Goal: Task Accomplishment & Management: Manage account settings

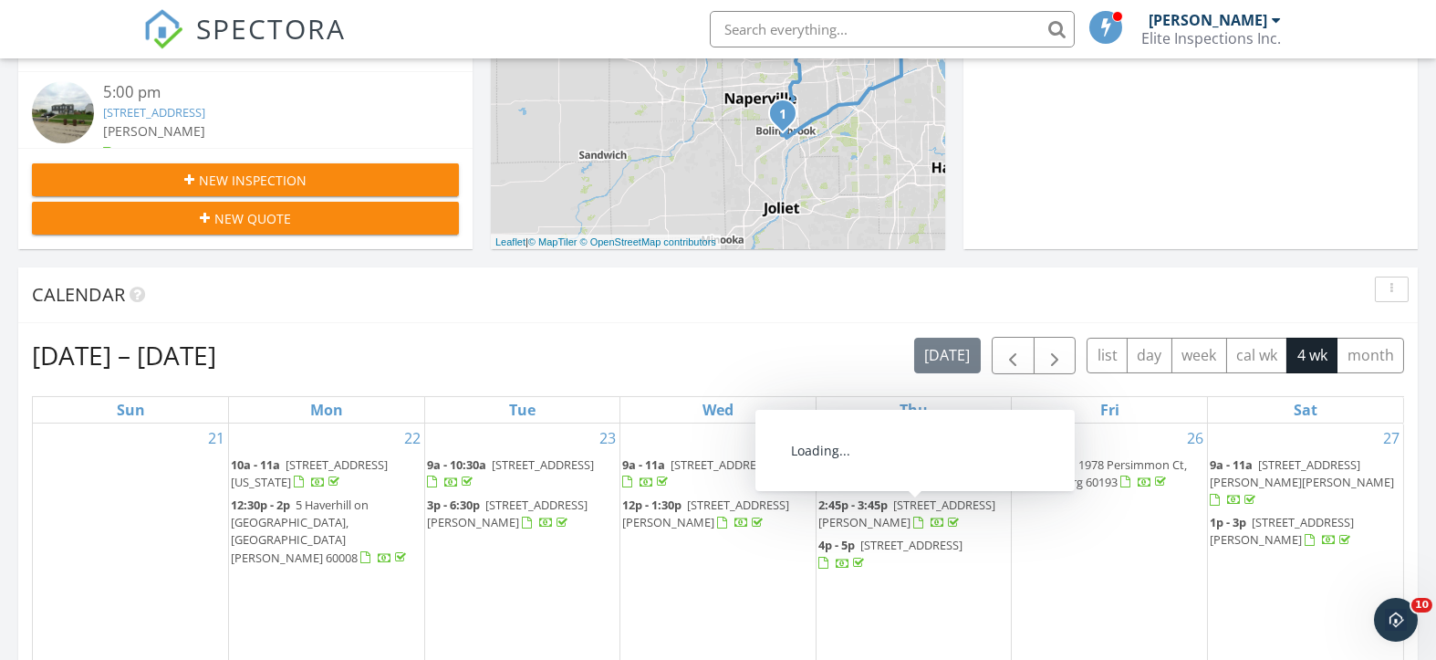
scroll to position [243, 0]
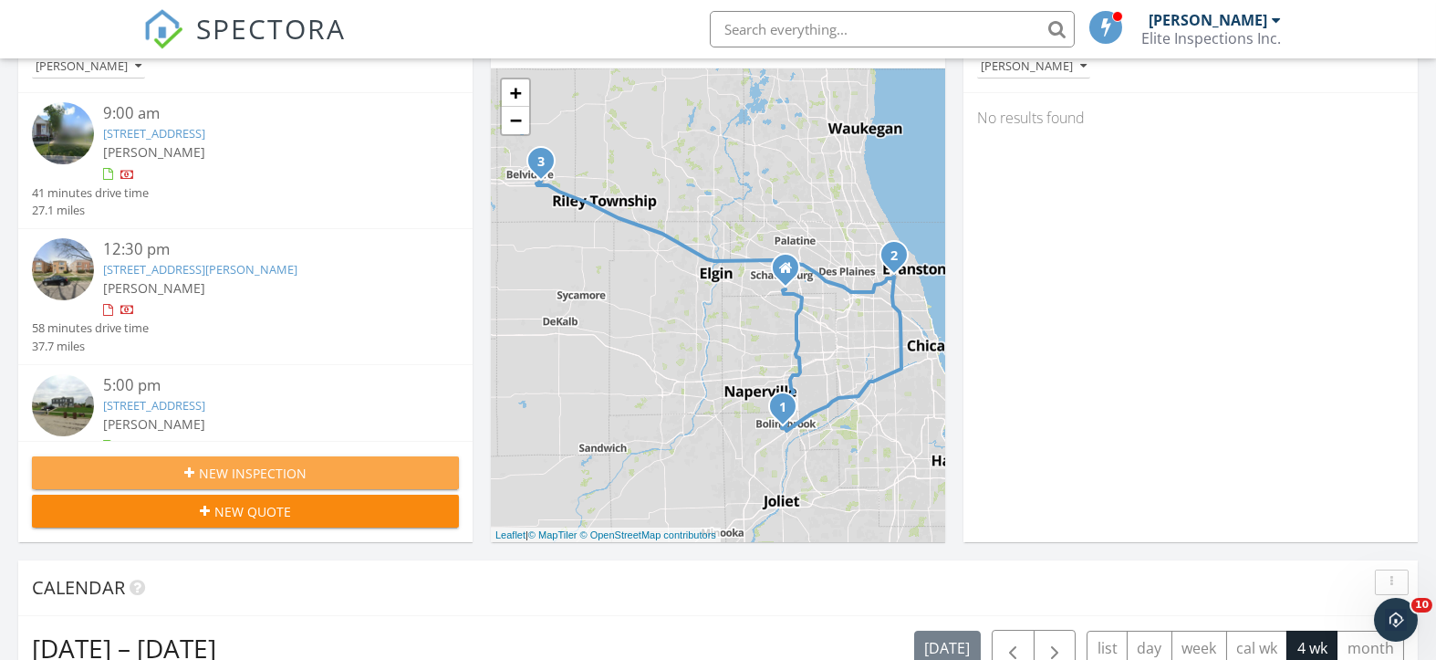
click at [256, 468] on span "New Inspection" at bounding box center [253, 473] width 108 height 19
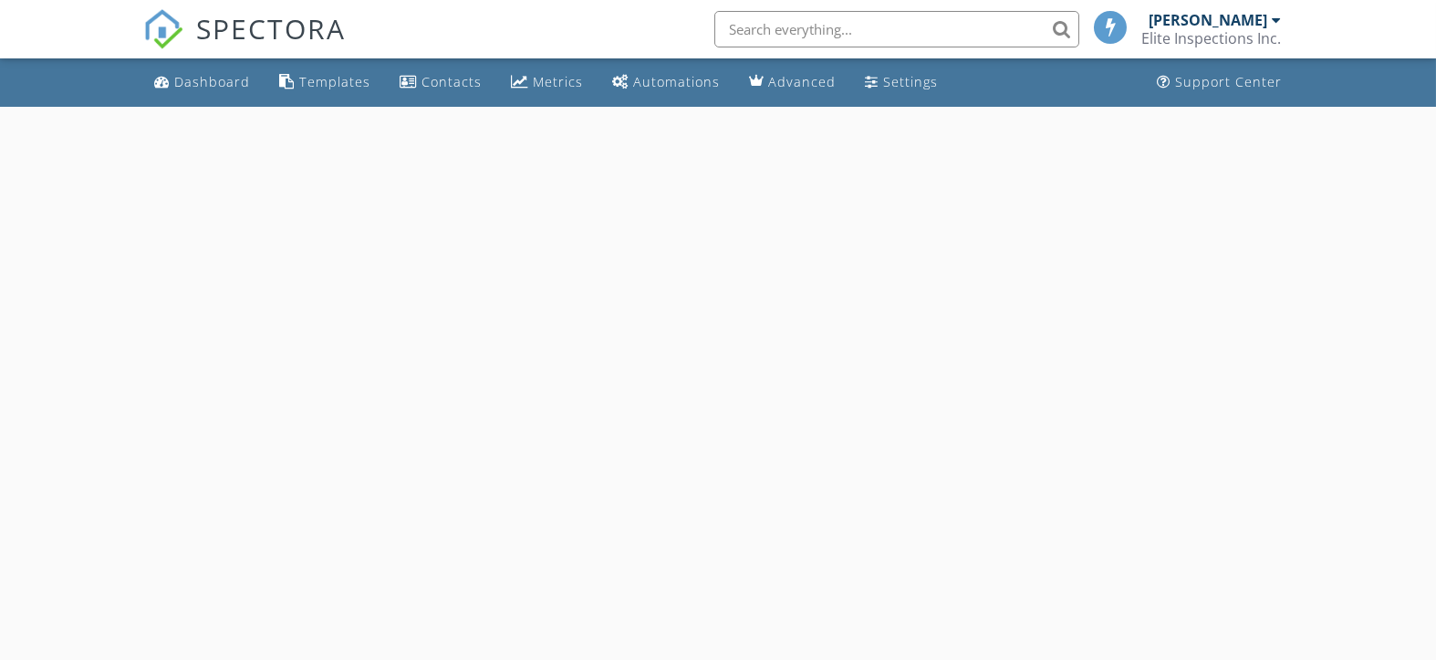
select select "8"
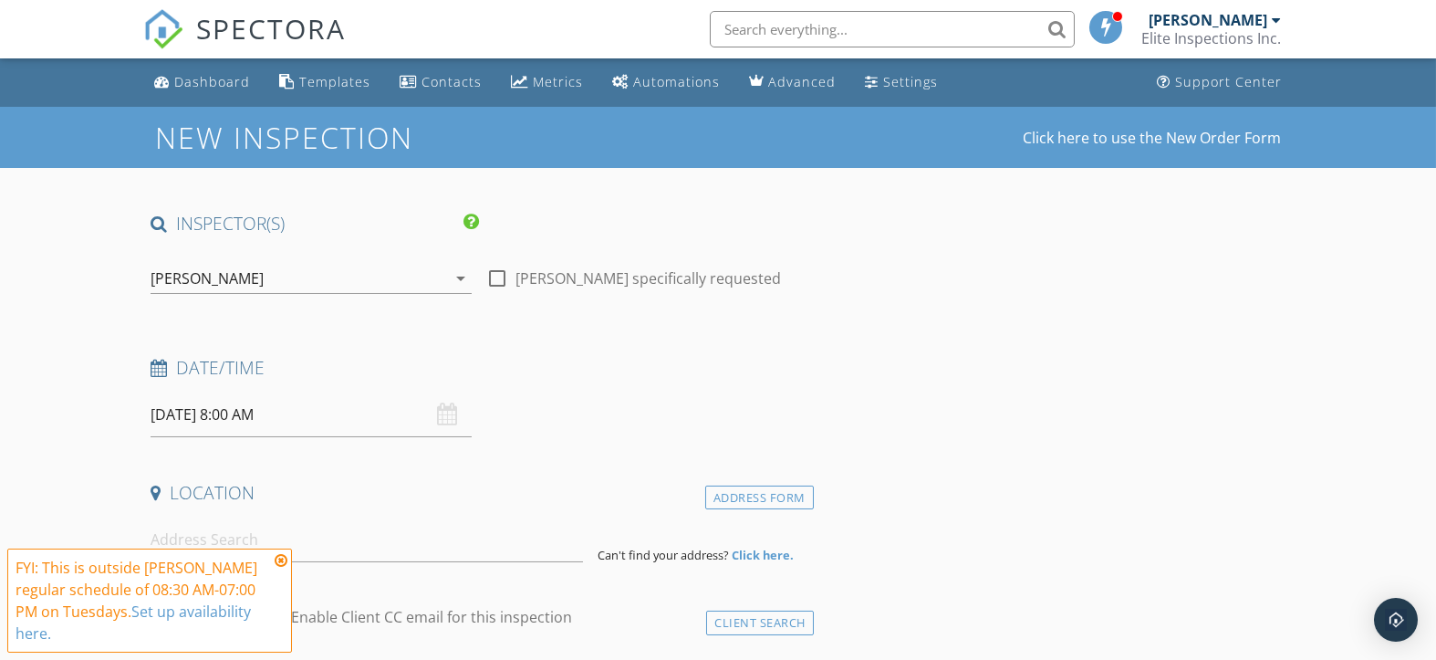
click at [385, 422] on input "[DATE] 8:00 AM" at bounding box center [311, 414] width 320 height 45
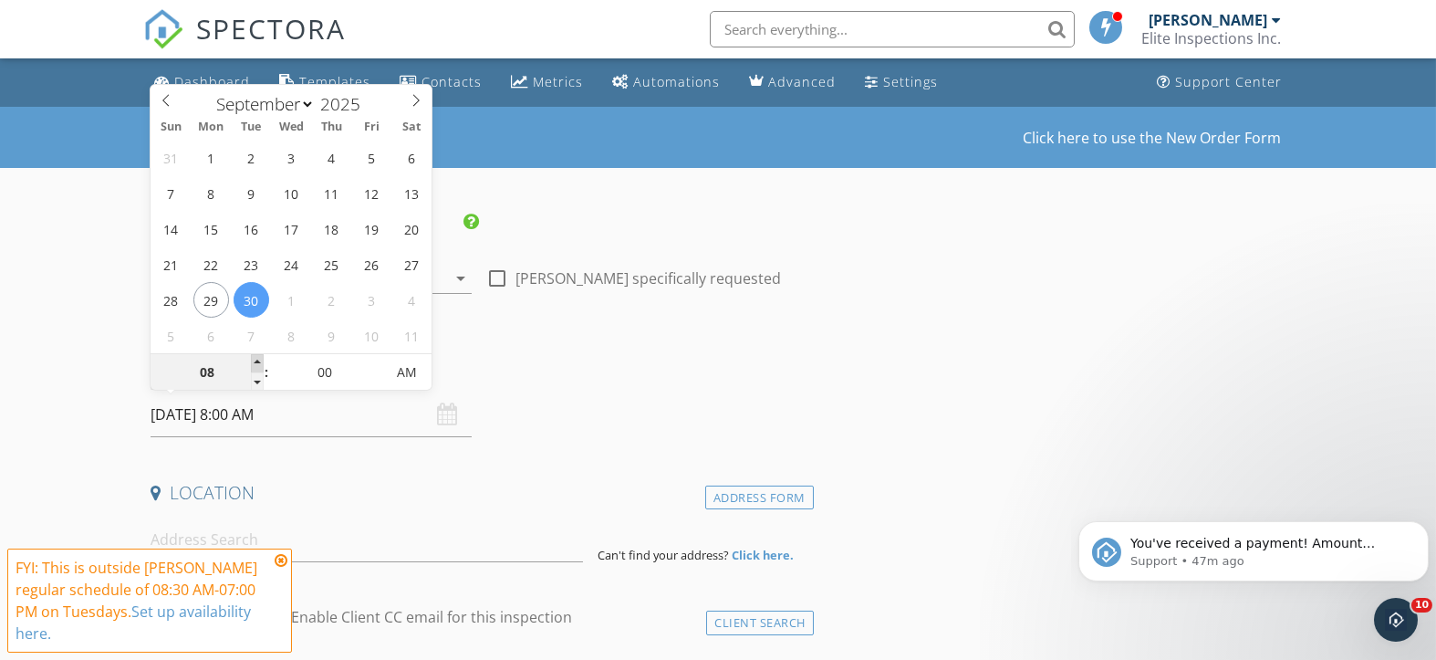
type input "09"
type input "09/30/2025 9:00 AM"
click at [255, 362] on span at bounding box center [257, 363] width 13 height 18
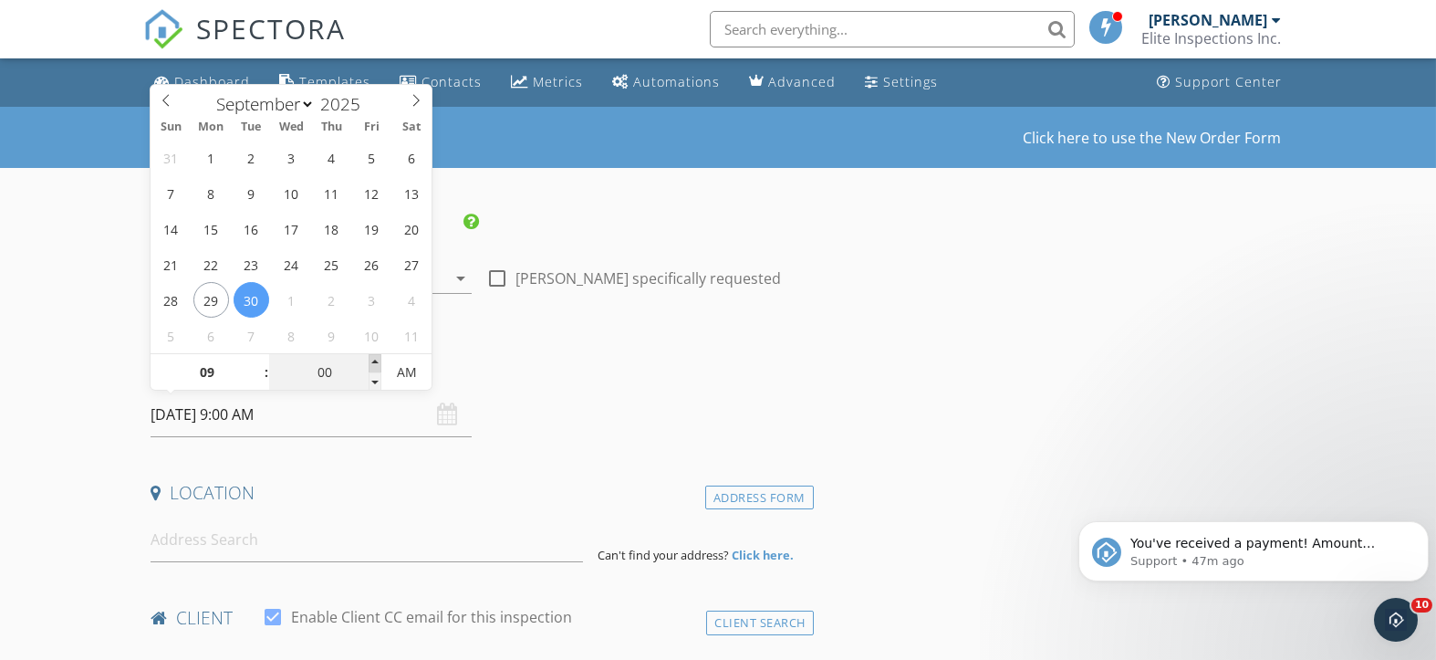
type input "05"
type input "09/30/2025 9:05 AM"
click at [374, 358] on span at bounding box center [375, 363] width 13 height 18
type input "10"
type input "09/30/2025 9:10 AM"
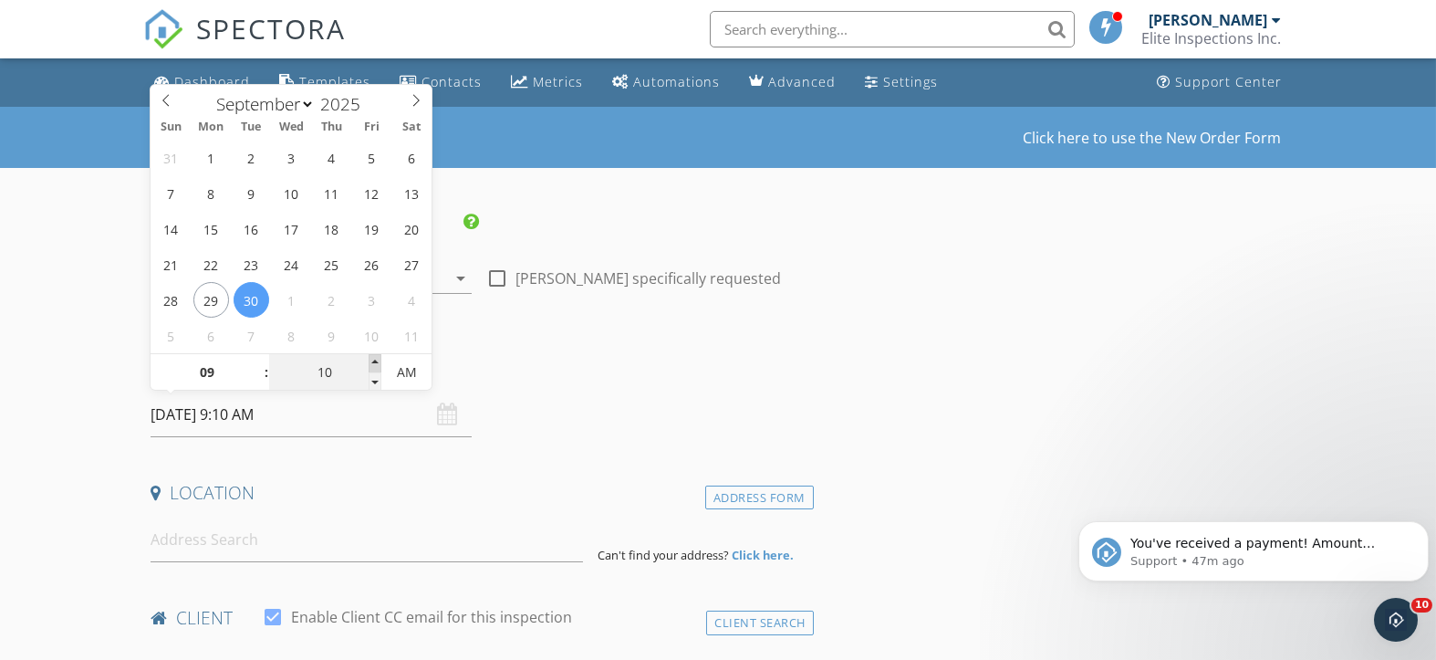
click at [374, 358] on span at bounding box center [375, 363] width 13 height 18
type input "15"
type input "09/30/2025 9:15 AM"
click at [374, 358] on span at bounding box center [375, 363] width 13 height 18
type input "20"
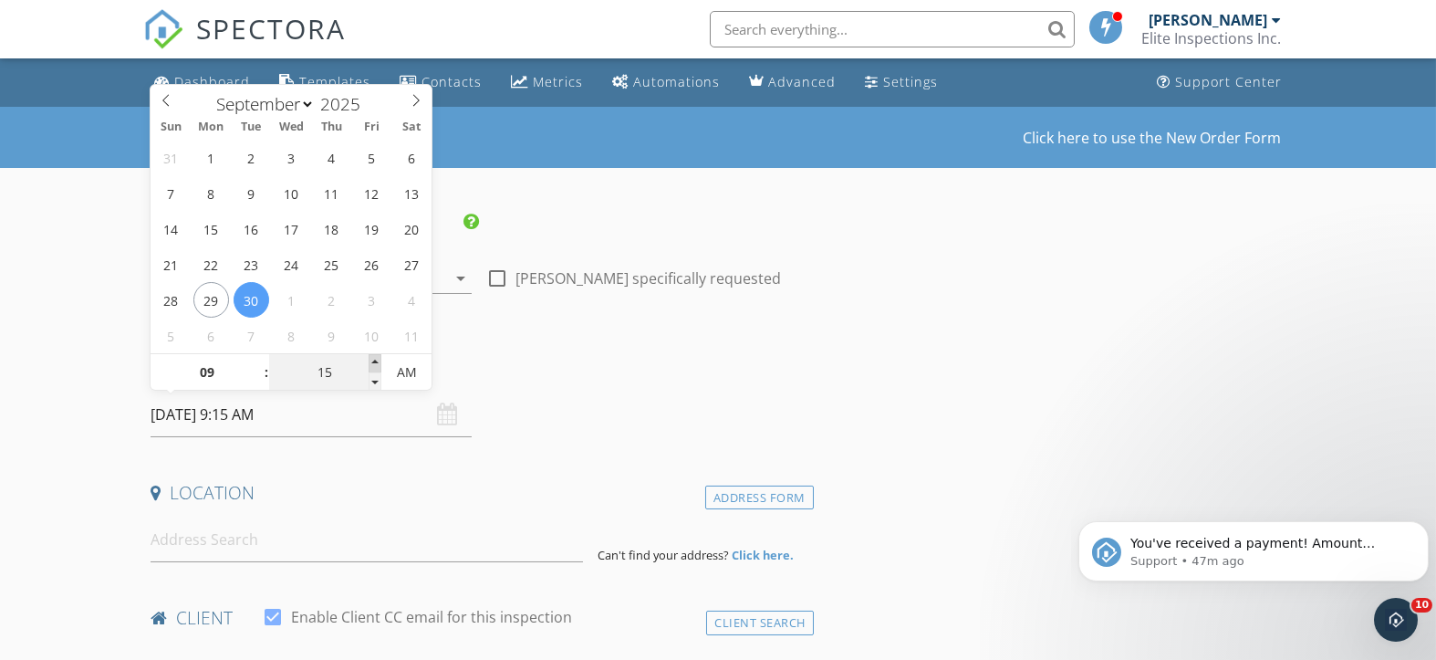
type input "09/30/2025 9:20 AM"
click at [374, 358] on span at bounding box center [375, 363] width 13 height 18
type input "25"
type input "09/30/2025 9:25 AM"
click at [374, 358] on span at bounding box center [375, 363] width 13 height 18
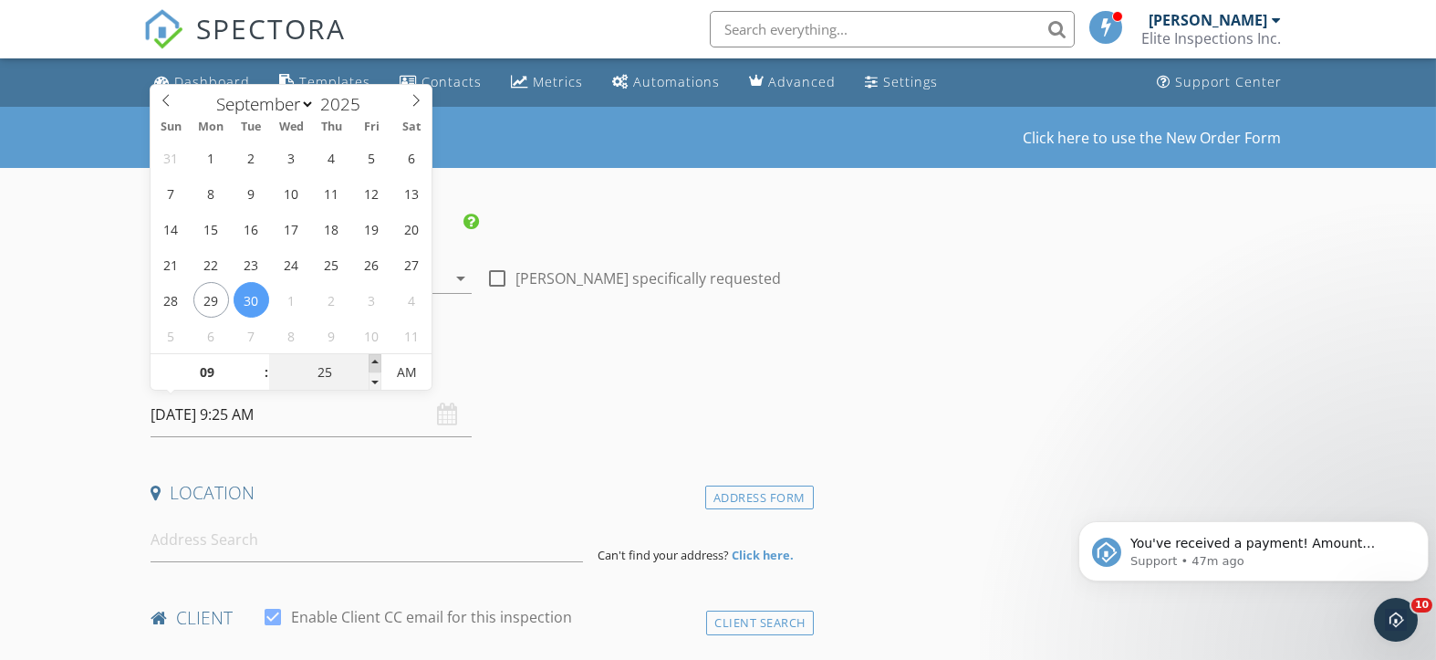
type input "30"
type input "09/30/2025 9:30 AM"
click at [374, 358] on span at bounding box center [375, 363] width 13 height 18
click at [798, 389] on div "Date/Time" at bounding box center [478, 374] width 671 height 37
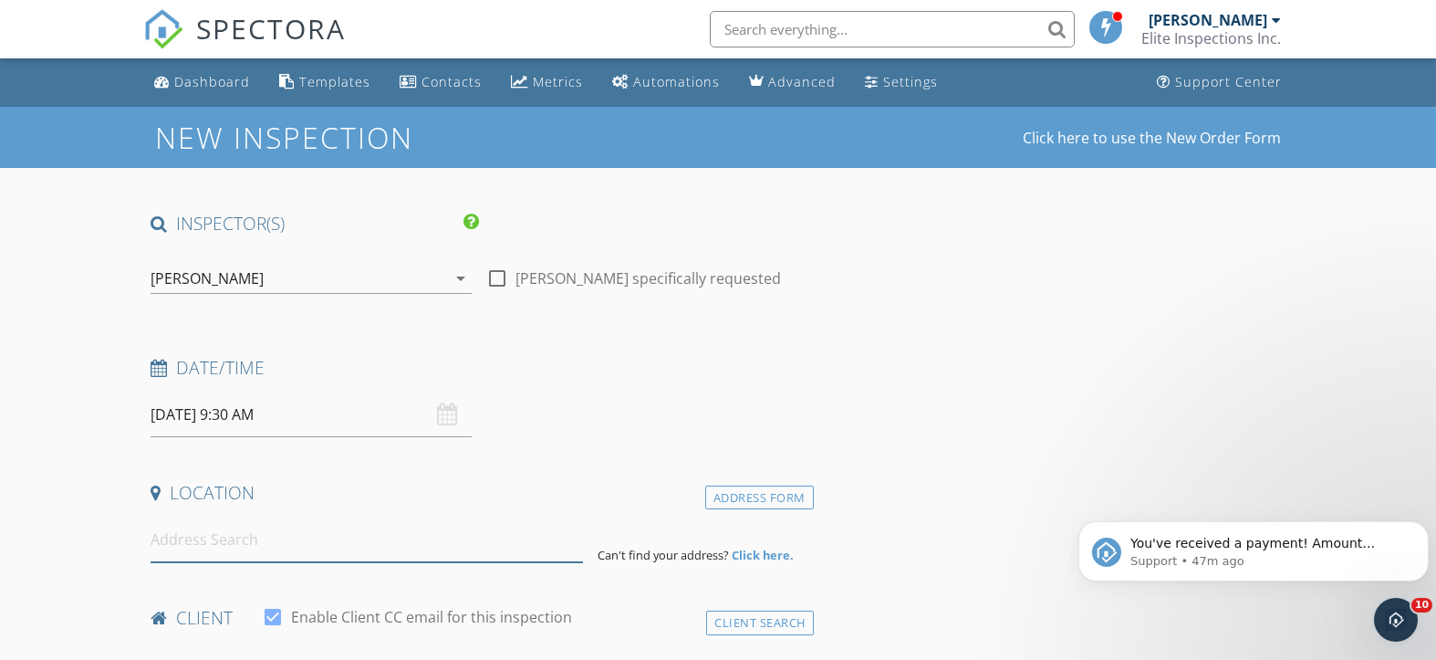
click at [220, 537] on input at bounding box center [367, 539] width 433 height 45
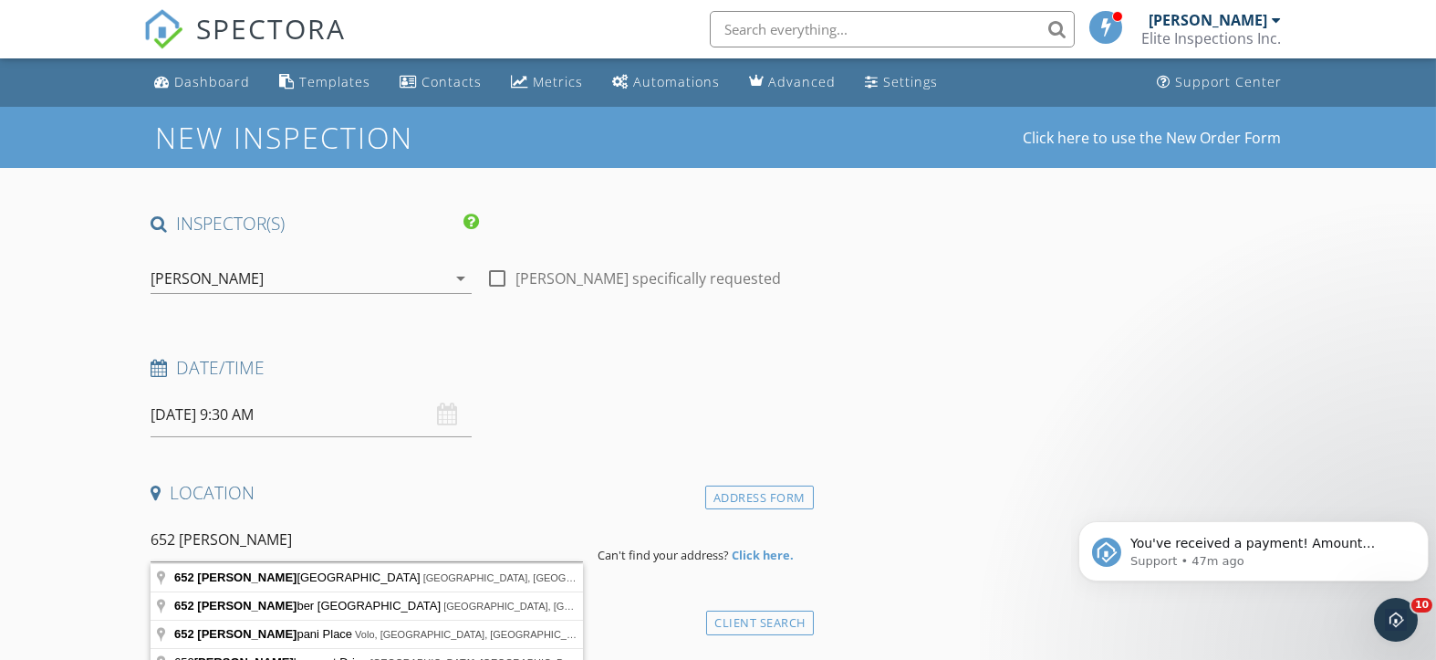
type input "652 Timberline Drive, Bolingbrook, IL, USA"
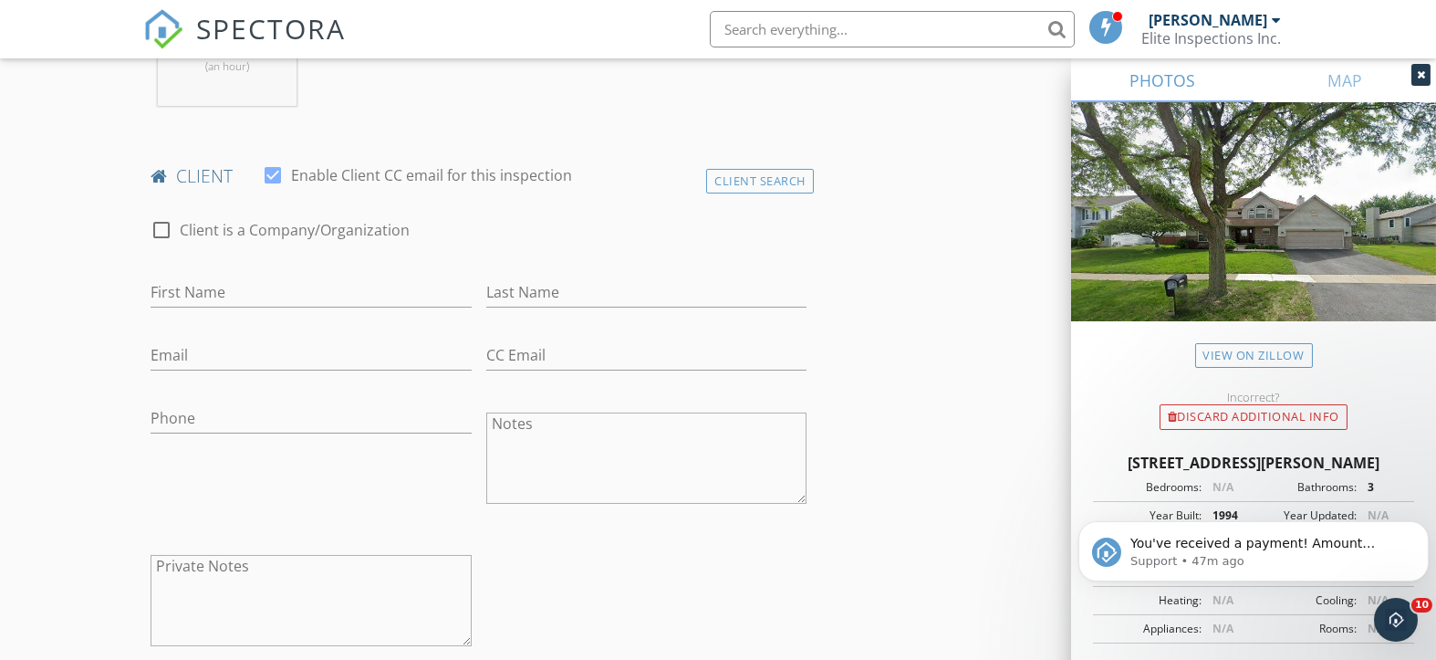
scroll to position [851, 0]
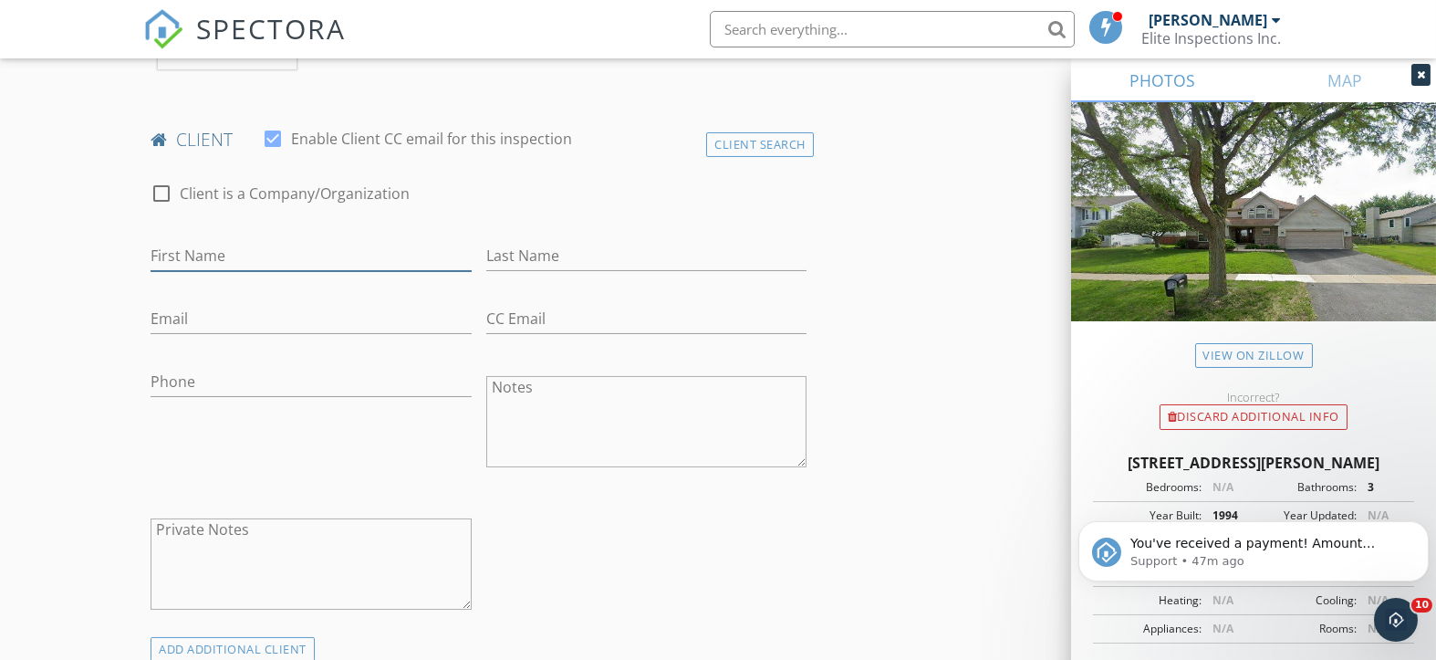
click at [219, 260] on input "First Name" at bounding box center [311, 256] width 320 height 30
type input "Tony"
click at [533, 249] on input "Last Name" at bounding box center [646, 256] width 320 height 30
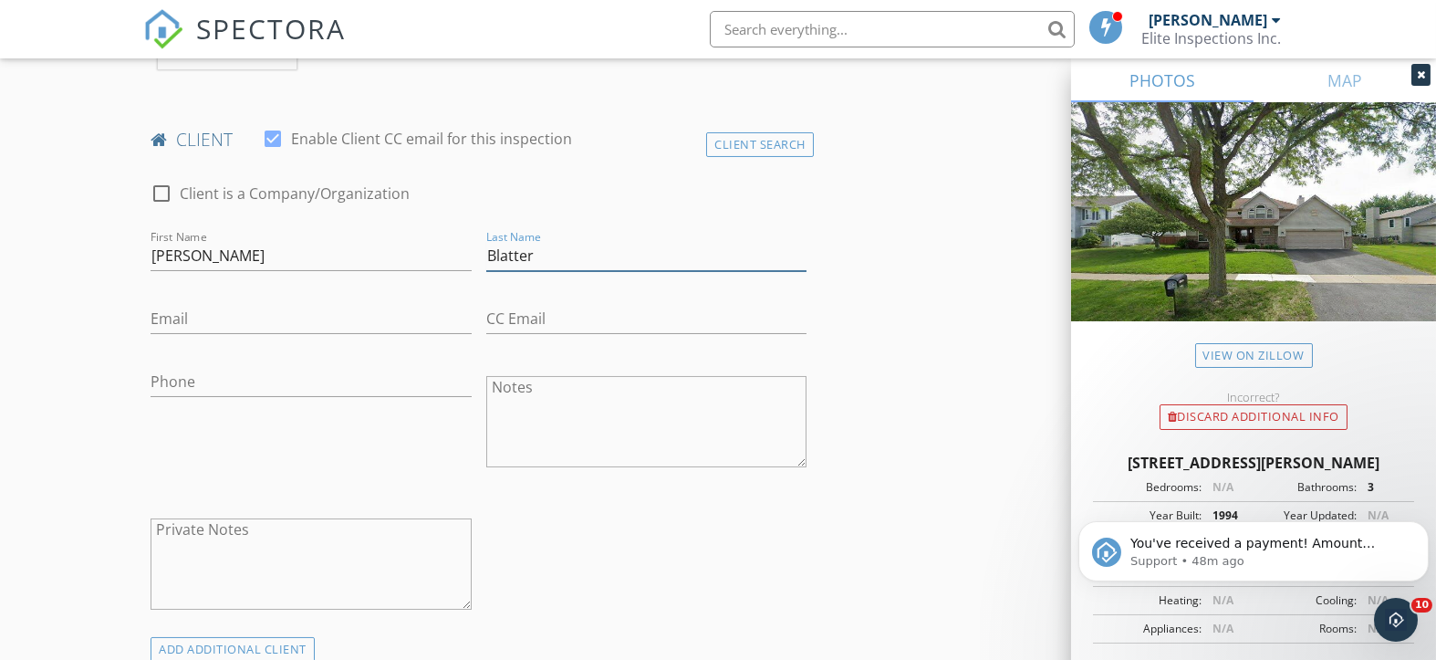
type input "Blatter"
click at [255, 312] on input "Email" at bounding box center [311, 319] width 320 height 30
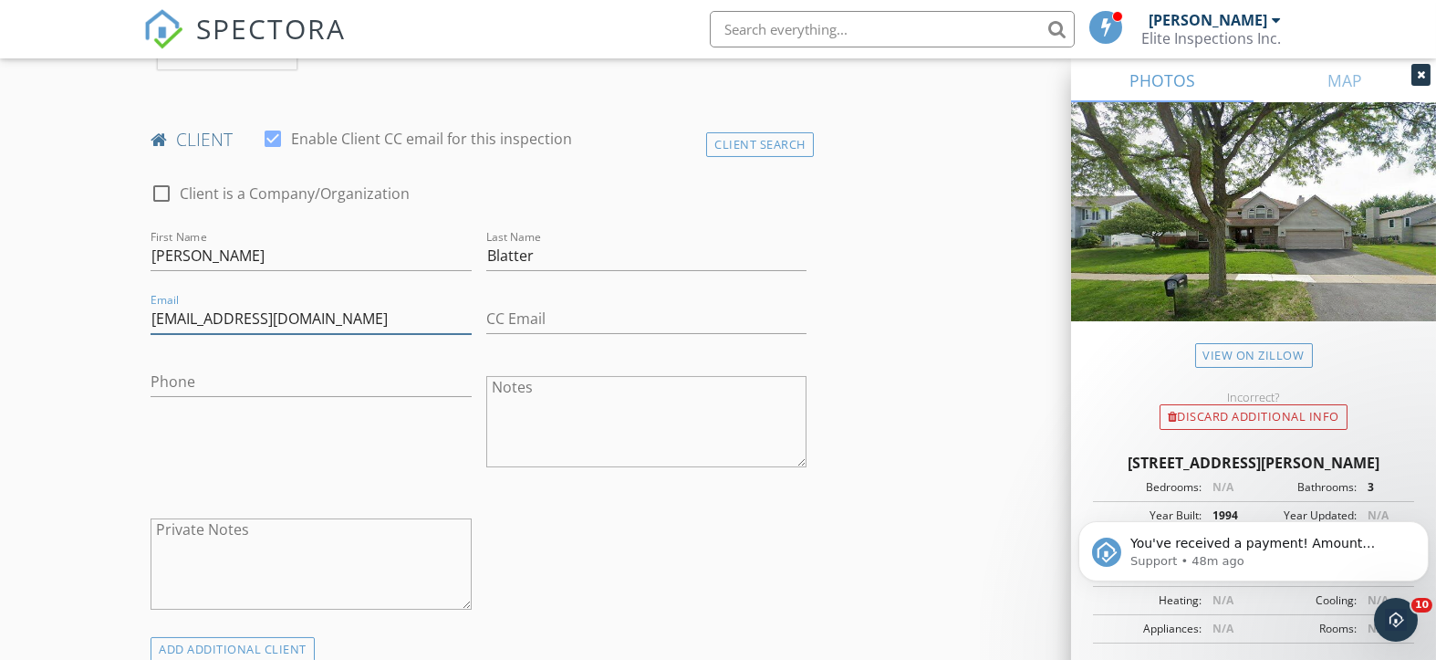
type input "tblat155@gmail.com"
click at [287, 387] on input "Phone" at bounding box center [311, 382] width 320 height 30
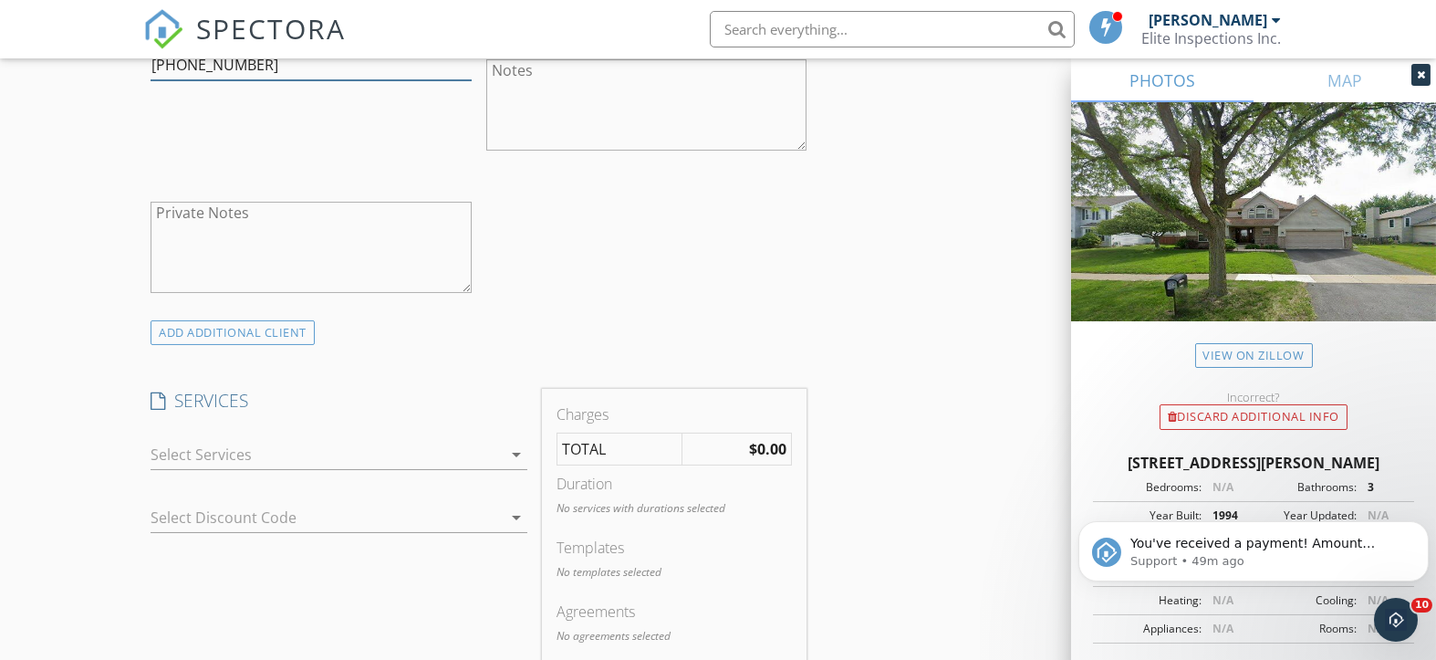
scroll to position [1216, 0]
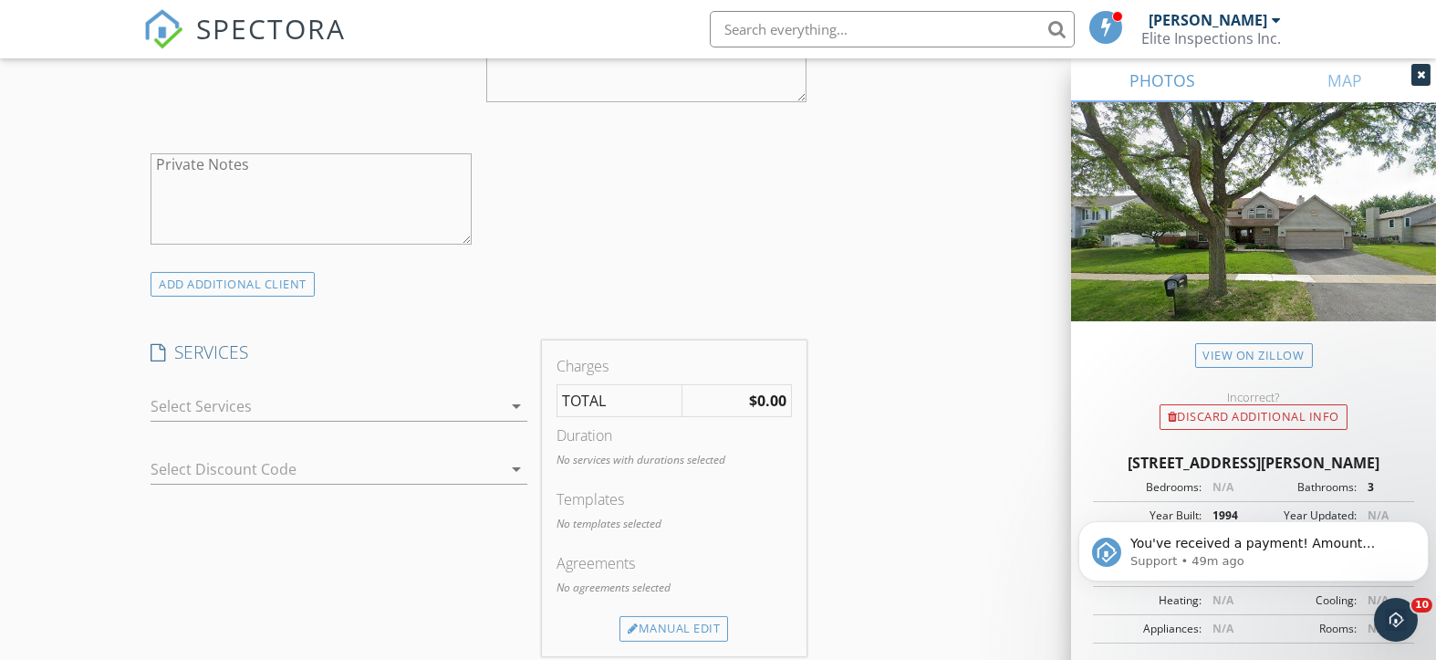
type input "708-623-3656"
click at [518, 403] on icon "arrow_drop_down" at bounding box center [517, 406] width 22 height 22
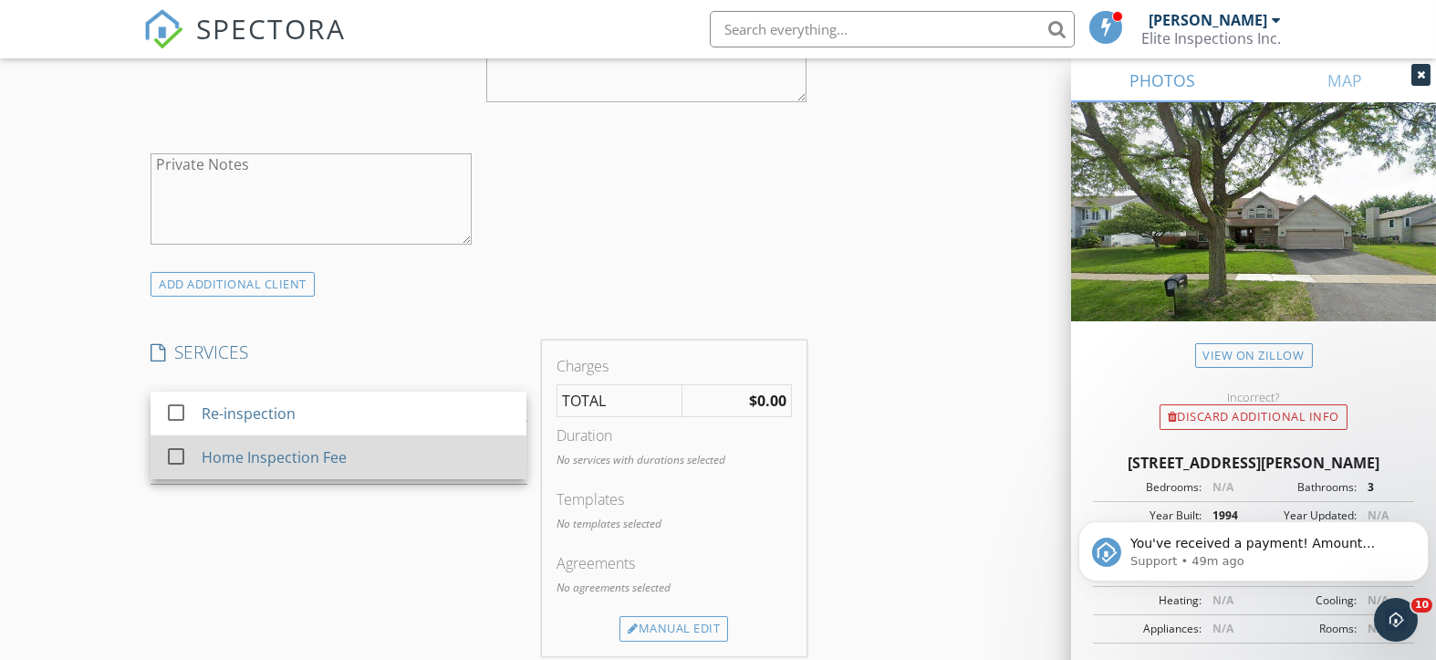
click at [171, 451] on div at bounding box center [176, 456] width 31 height 31
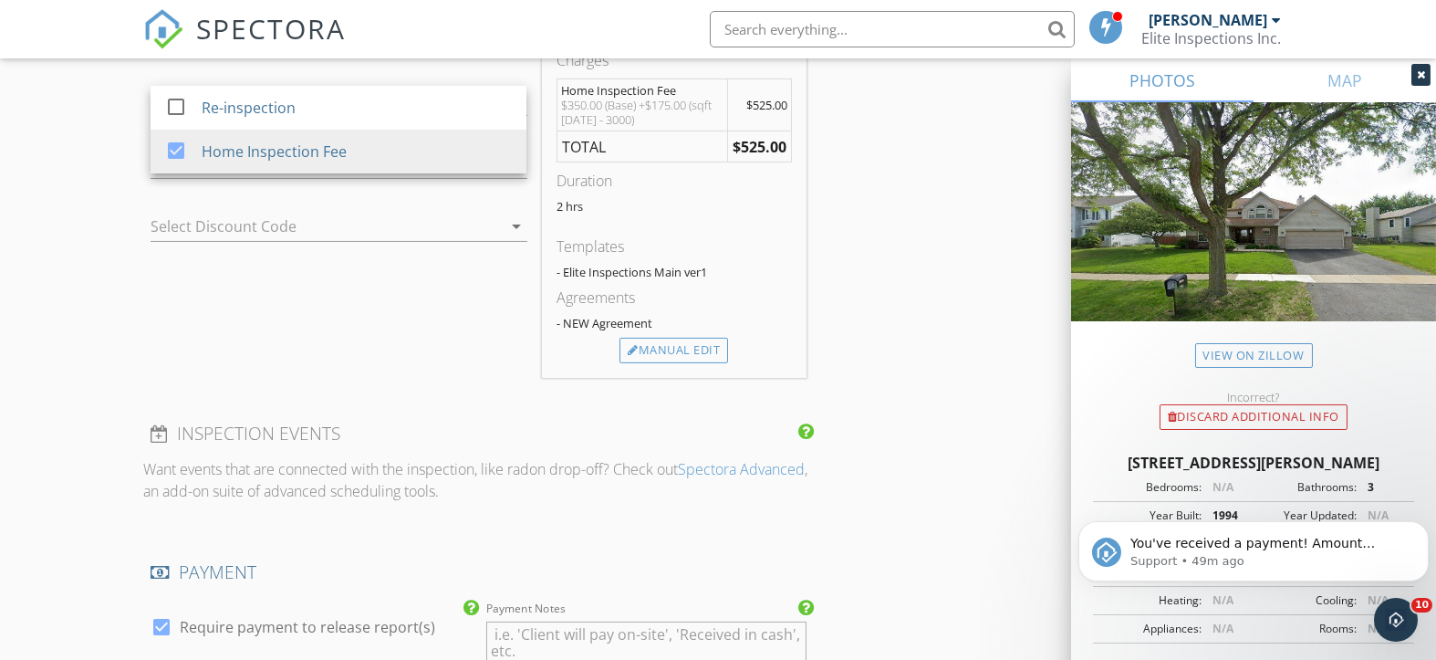
scroll to position [1582, 0]
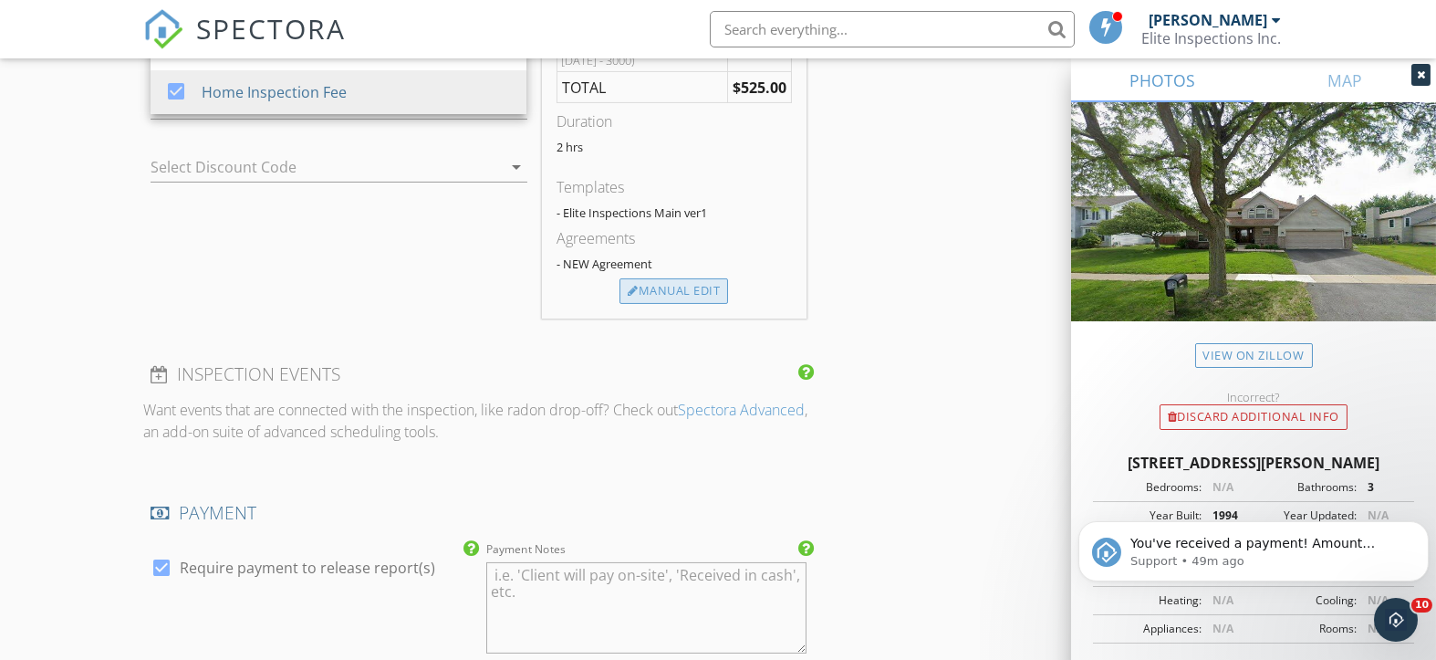
click at [637, 292] on div "Manual Edit" at bounding box center [674, 291] width 109 height 26
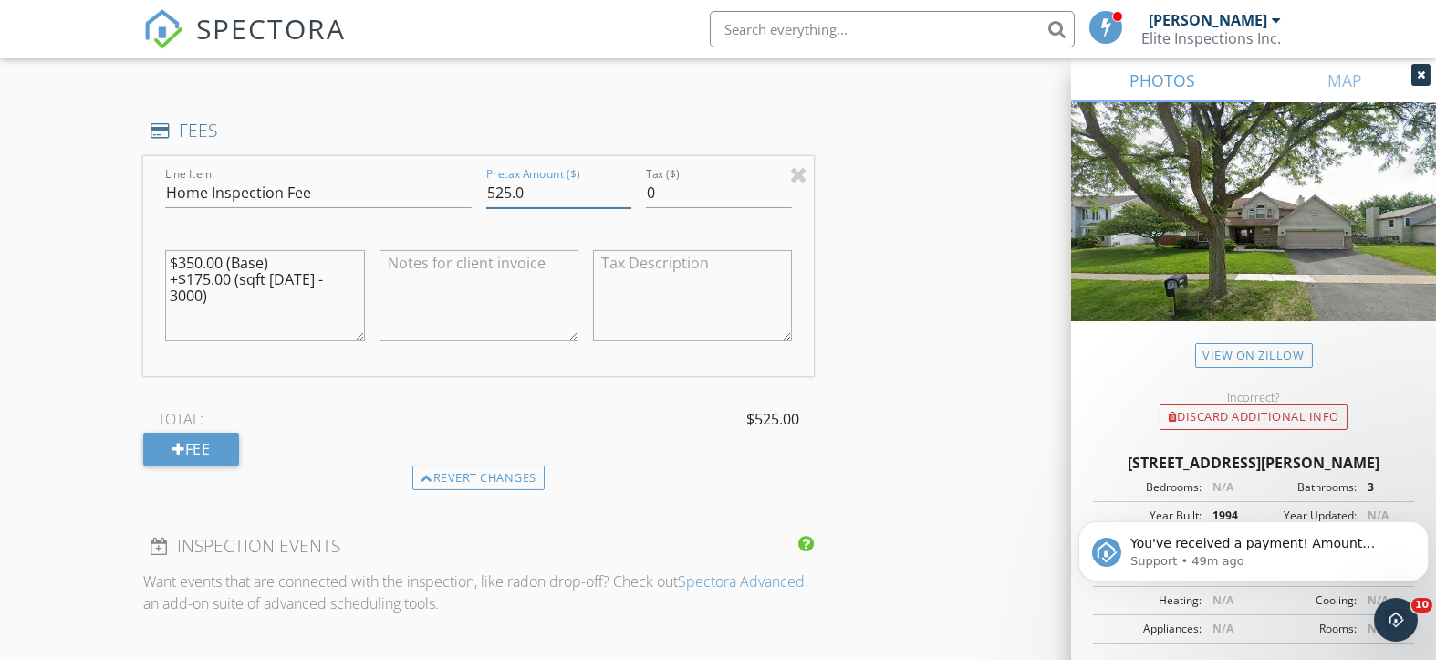
drag, startPoint x: 512, startPoint y: 193, endPoint x: 466, endPoint y: 184, distance: 46.4
click at [466, 184] on div "Line Item Home Inspection Fee Pretax Amount ($) 525.0 Tax ($) 0 $350.00 (Base) …" at bounding box center [478, 266] width 671 height 220
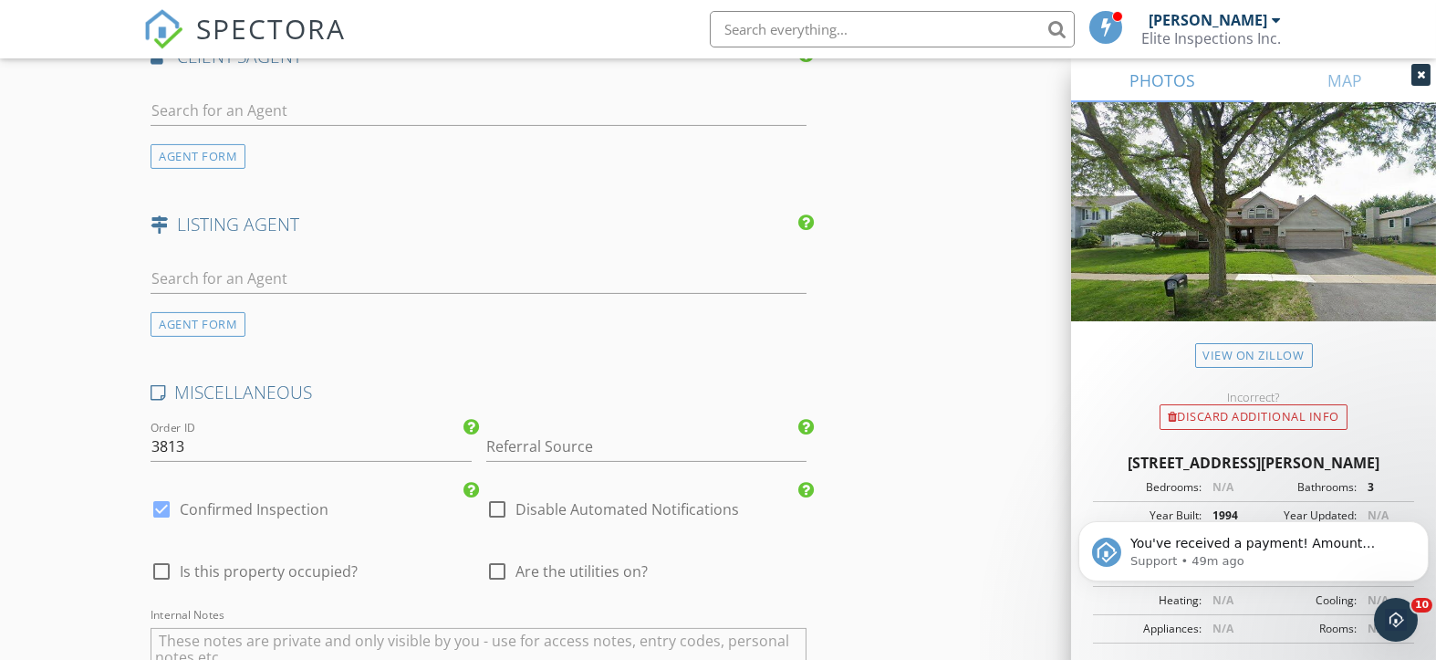
scroll to position [2312, 0]
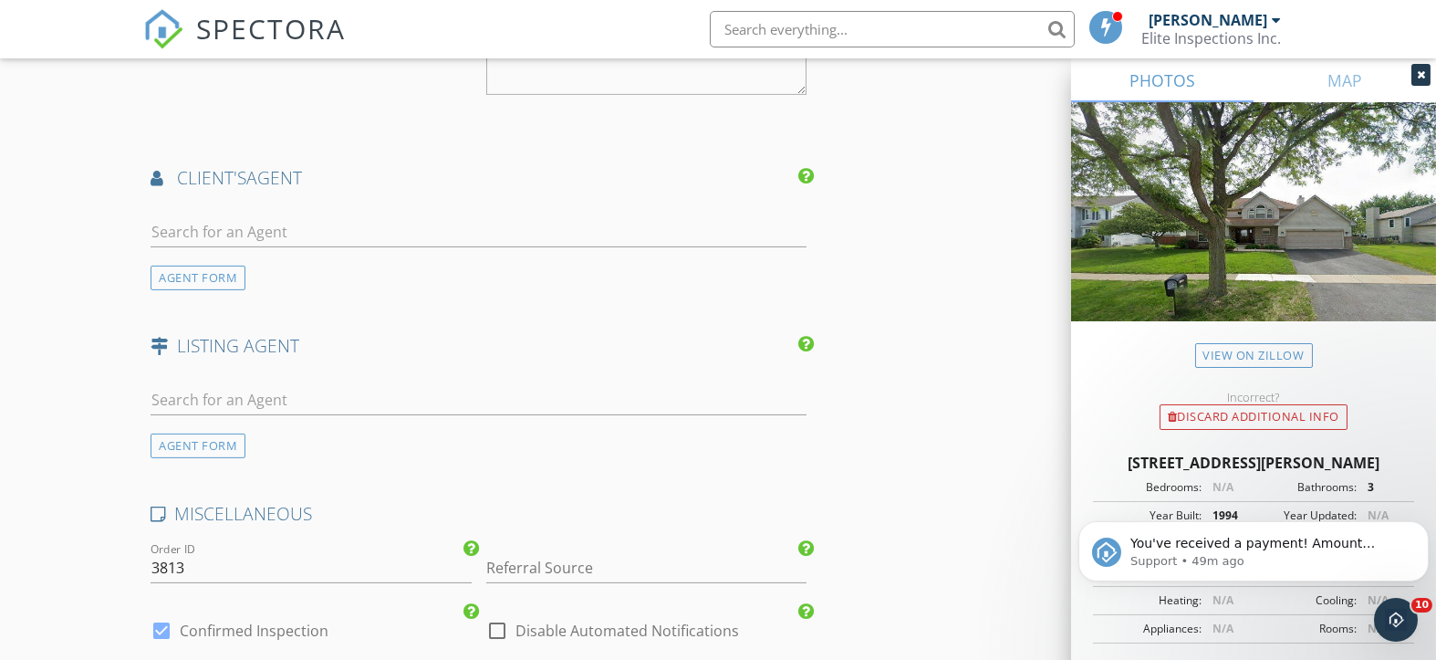
type input "480.0"
click at [294, 222] on input "text" at bounding box center [479, 232] width 656 height 30
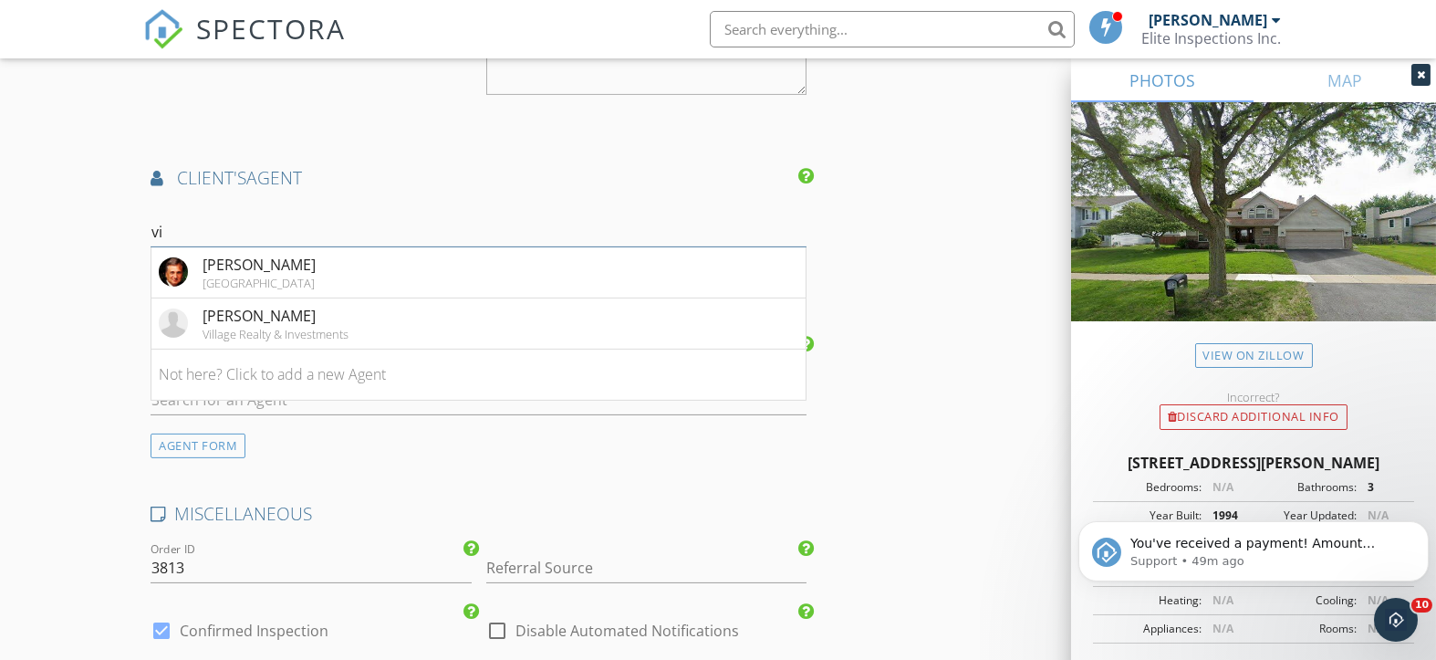
type input "v"
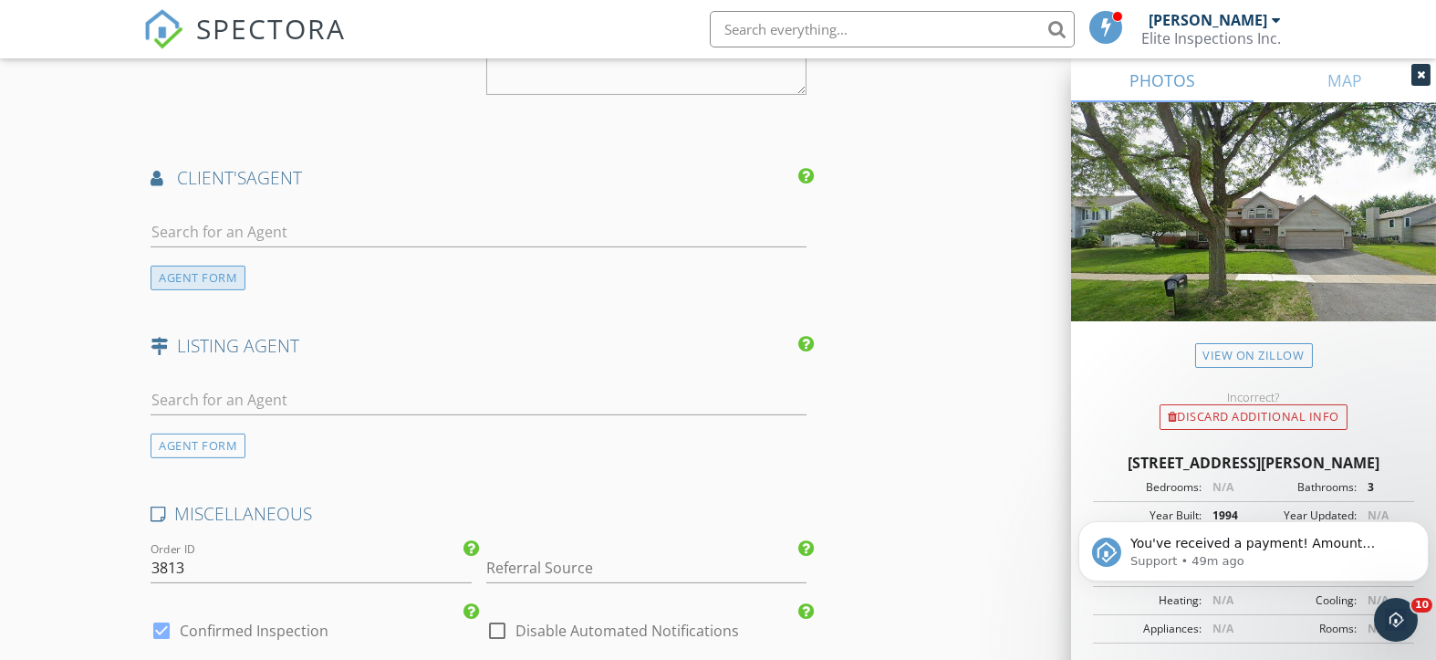
click at [219, 282] on div "AGENT FORM" at bounding box center [198, 278] width 95 height 25
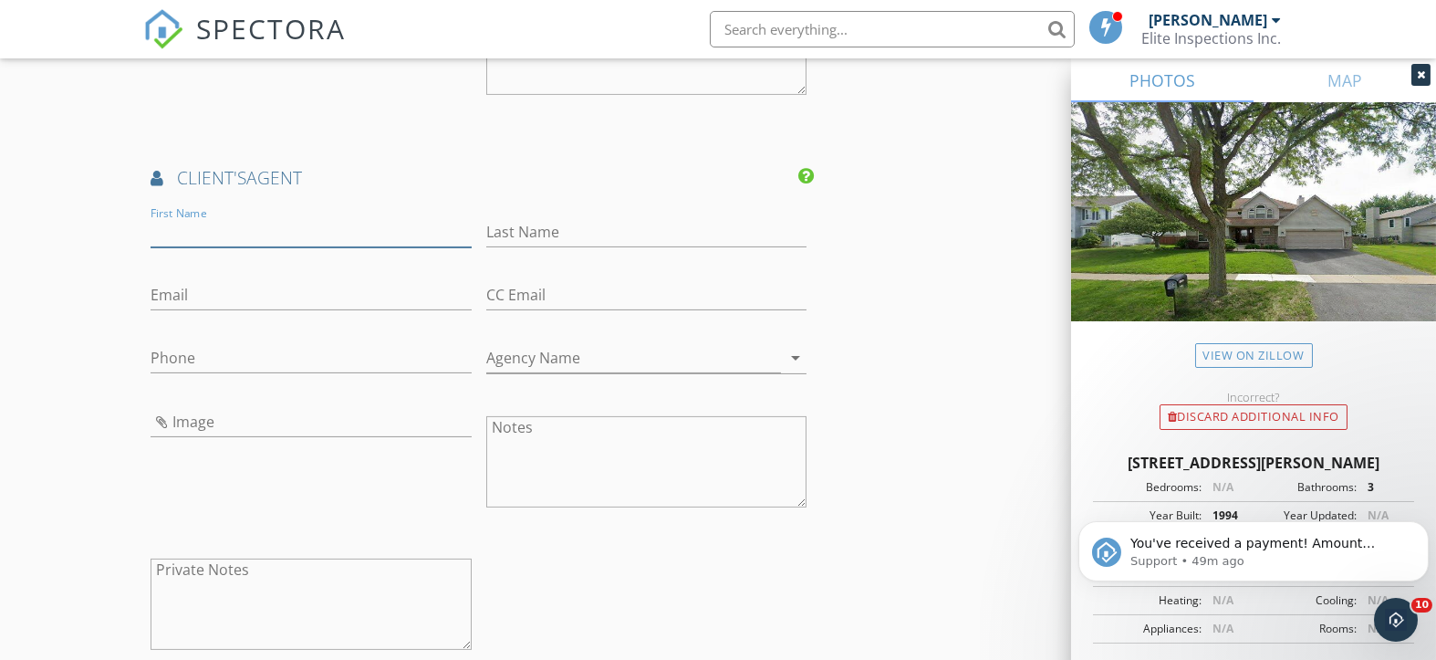
click at [222, 229] on input "First Name" at bounding box center [311, 232] width 320 height 30
type input "Brittany"
click at [580, 227] on input "Last Name" at bounding box center [646, 232] width 320 height 30
type input "Villalobos"
paste input "First In Realty, Inc."
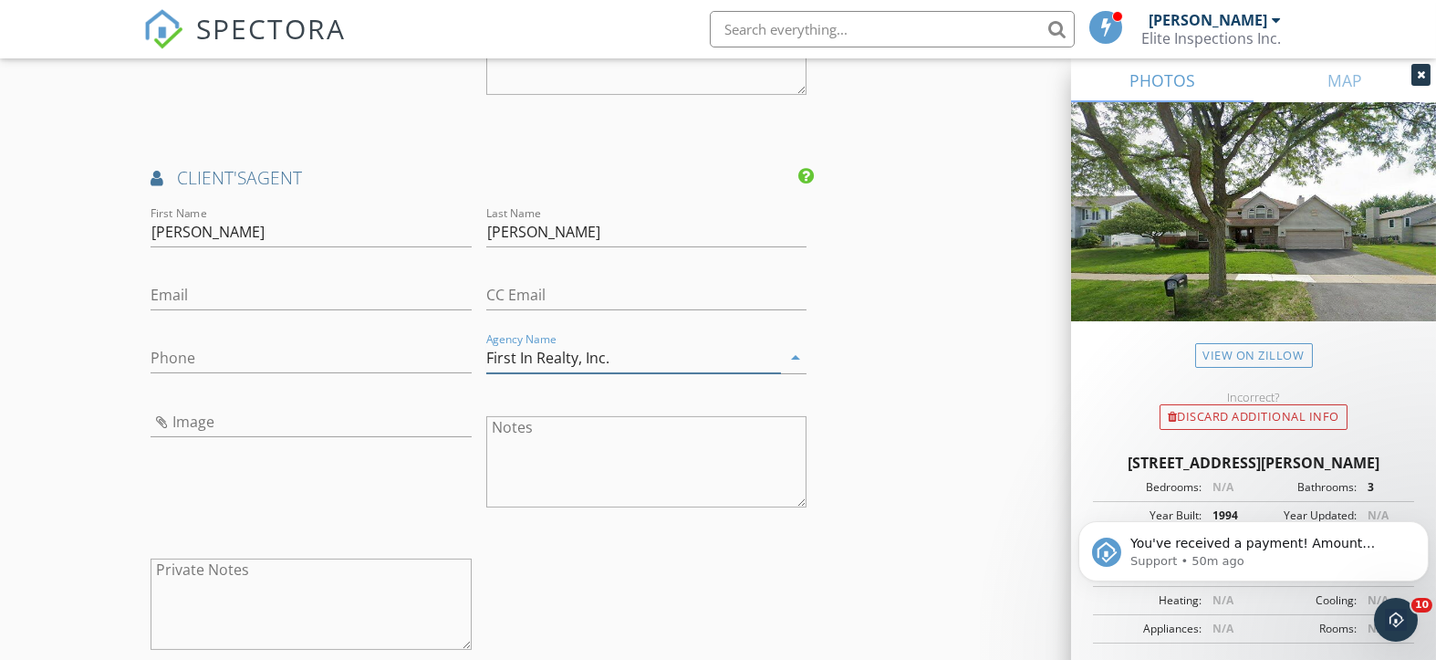
type input "First In Realty, Inc."
paste input "brittany@firstinrealty.com"
type input "brittany@firstinrealty.com"
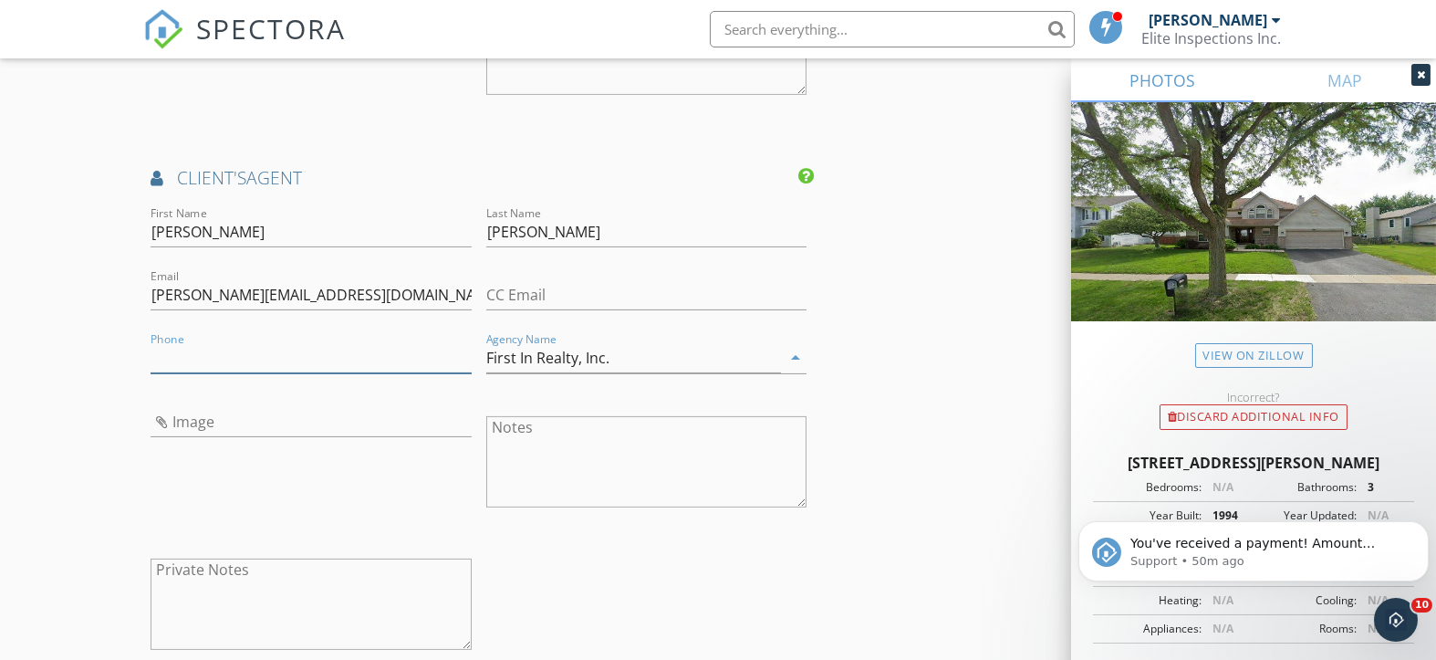
paste input "773-779-3473"
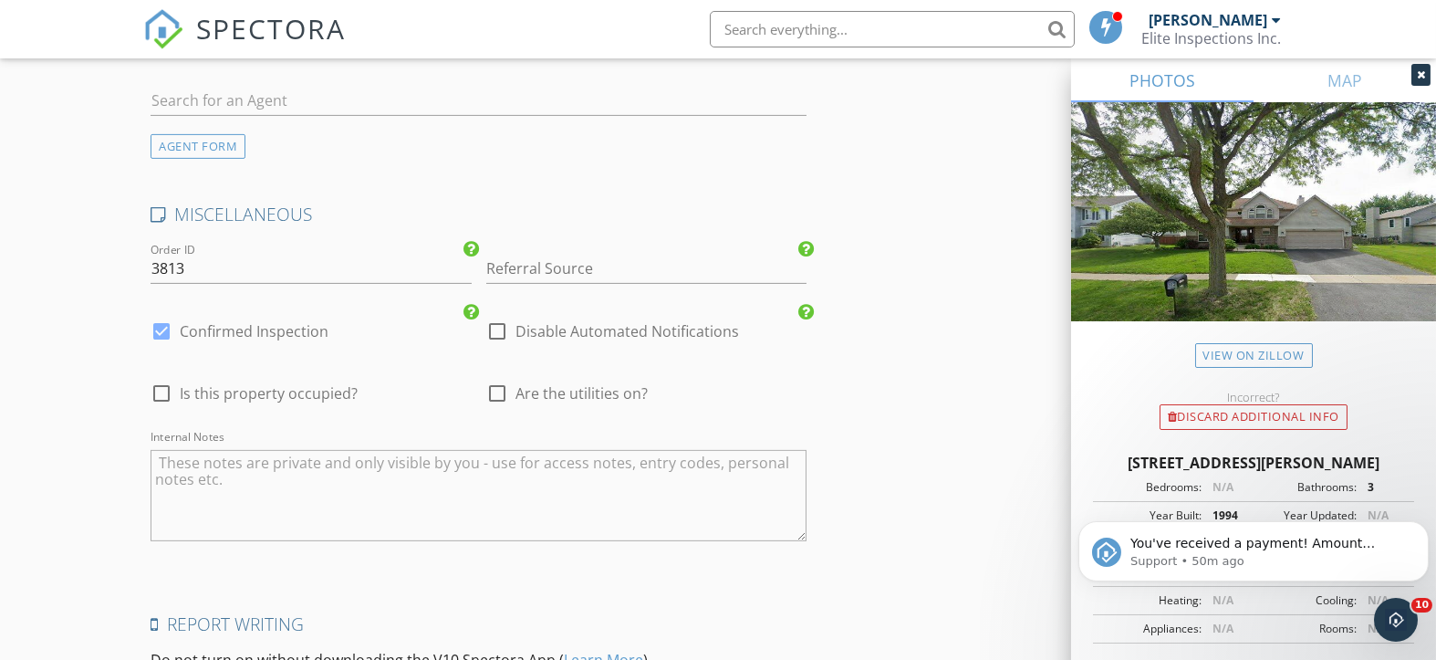
scroll to position [3042, 0]
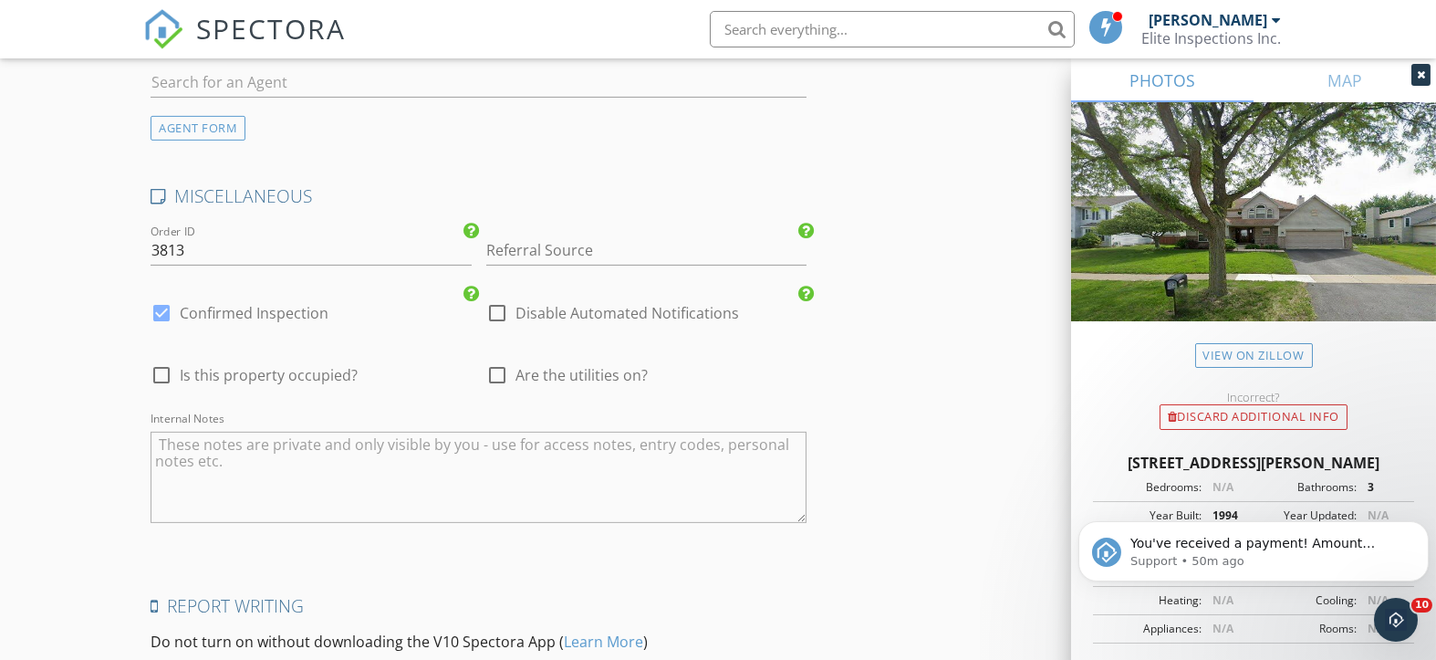
type input "773-779-3473"
click at [582, 242] on input "Referral Source" at bounding box center [646, 250] width 320 height 30
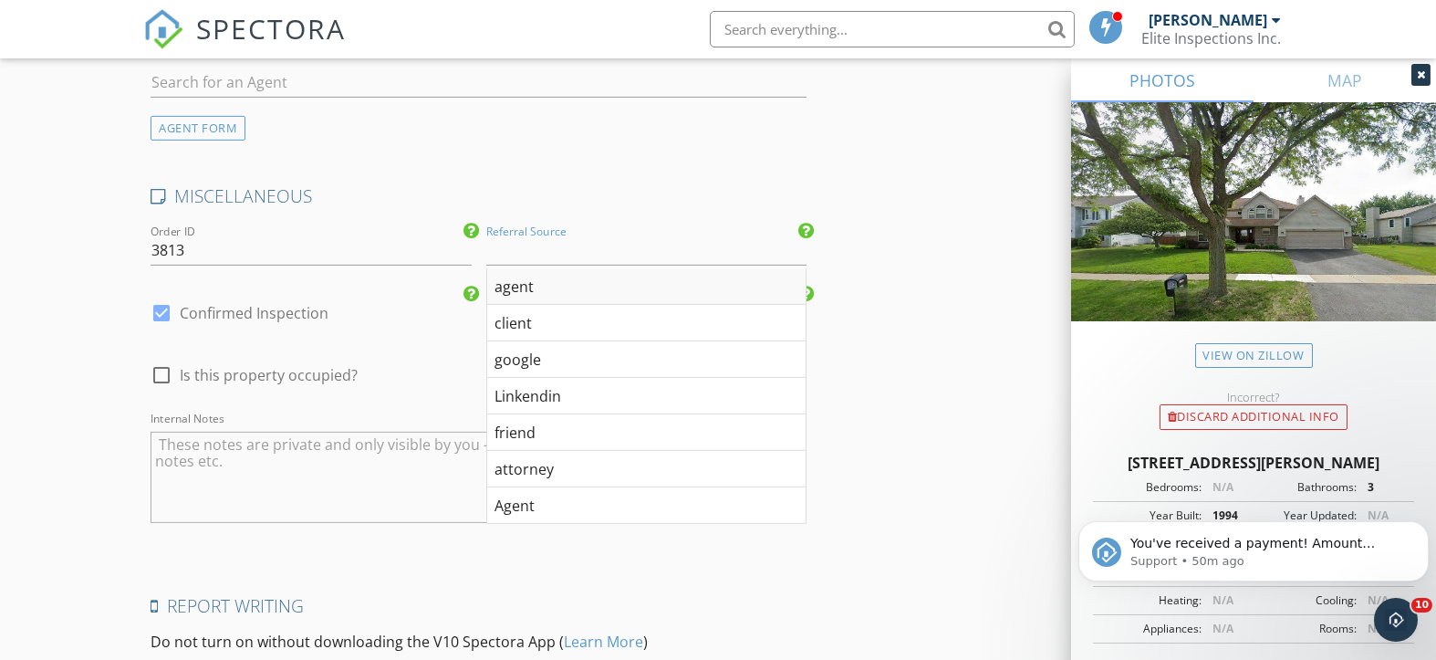
click at [585, 280] on div "agent" at bounding box center [646, 286] width 318 height 37
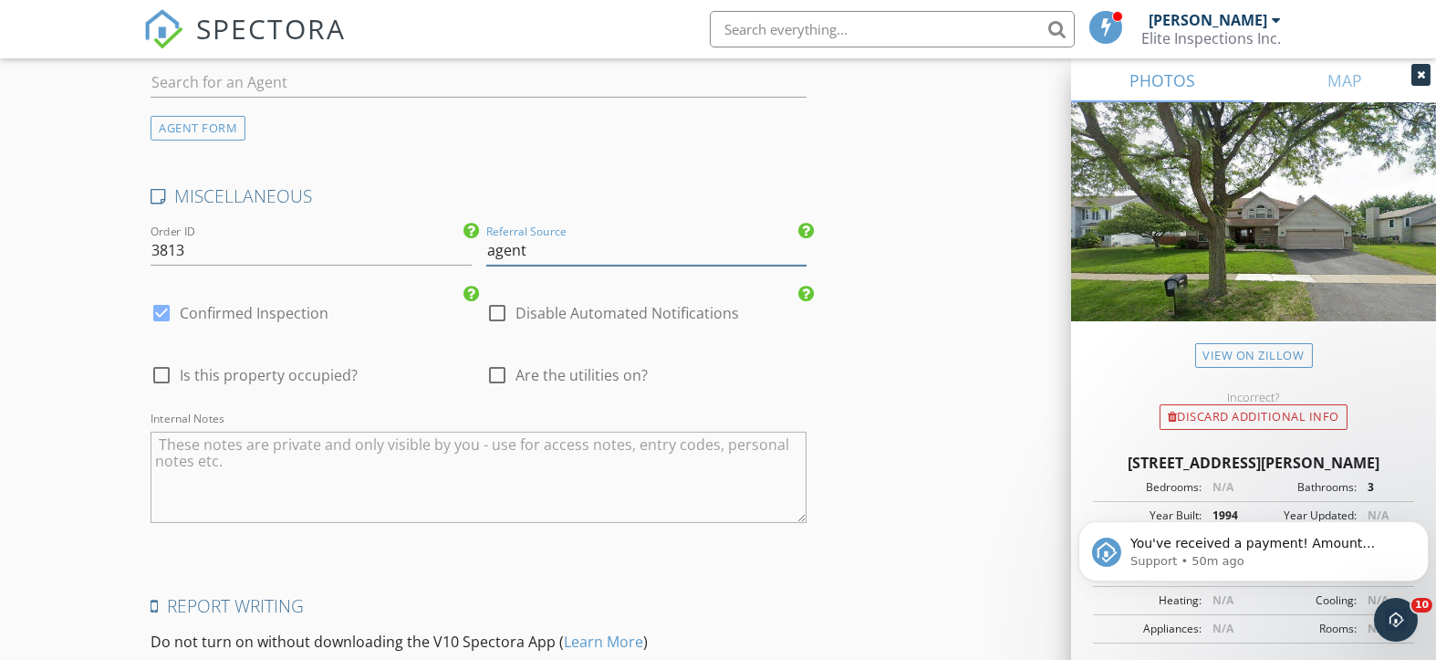
drag, startPoint x: 505, startPoint y: 232, endPoint x: 419, endPoint y: 230, distance: 85.8
click at [419, 230] on div "MISCELLANEOUS Order ID 3813 Referral Source agent agent check_box Confirmed Ins…" at bounding box center [478, 367] width 671 height 366
click at [534, 290] on div "client" at bounding box center [646, 286] width 318 height 37
type input "client"
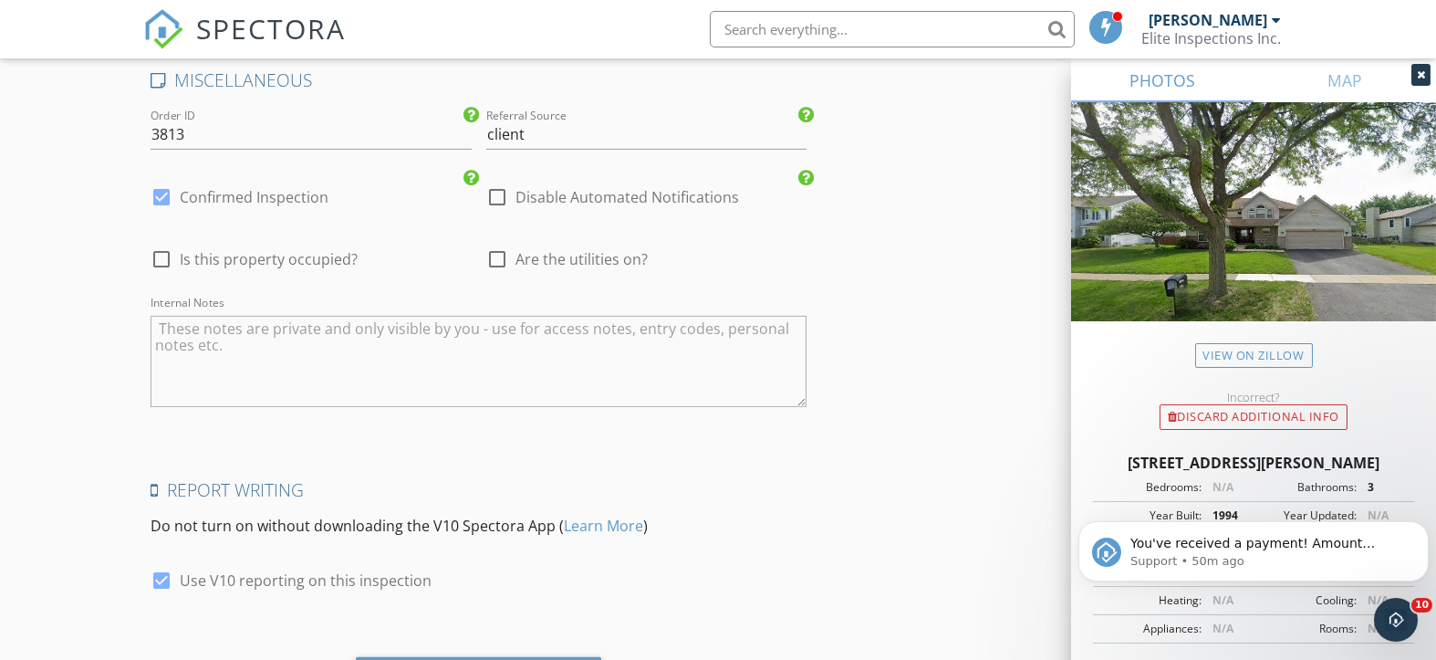
scroll to position [3257, 0]
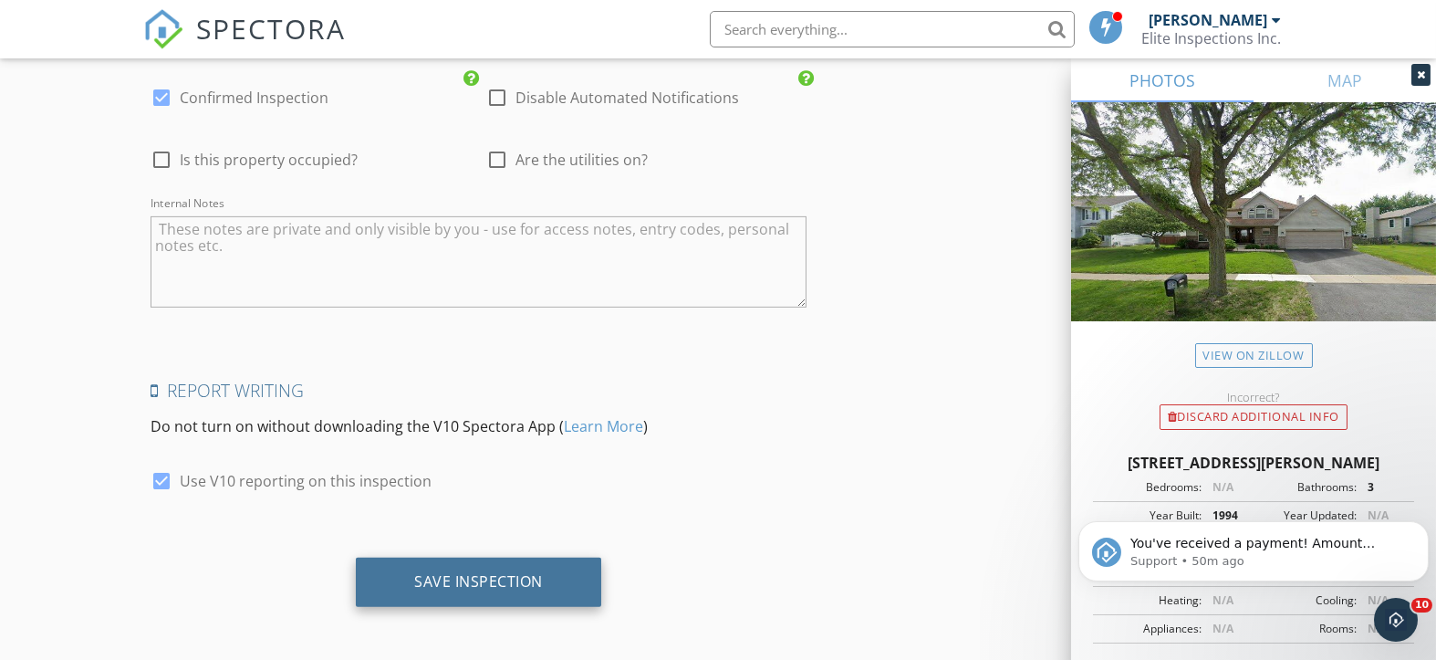
click at [477, 572] on div "Save Inspection" at bounding box center [478, 581] width 129 height 18
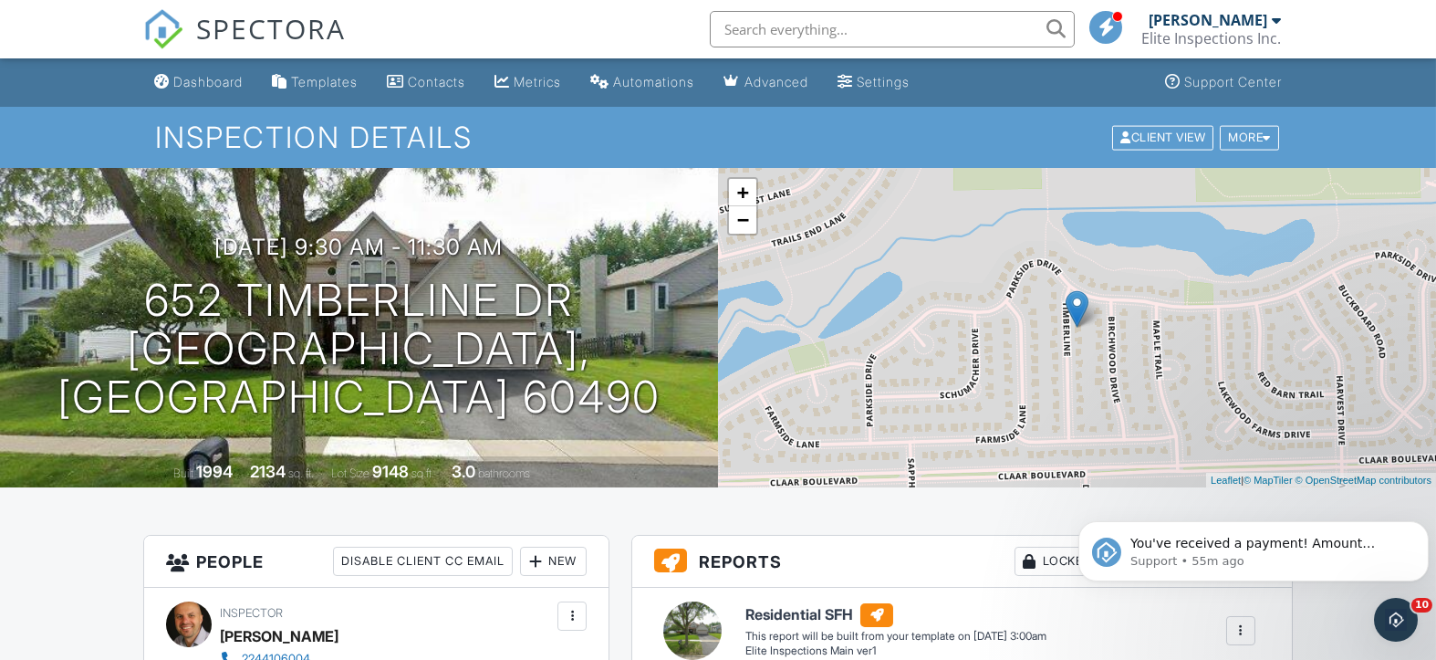
click at [198, 82] on div "Dashboard" at bounding box center [207, 82] width 69 height 16
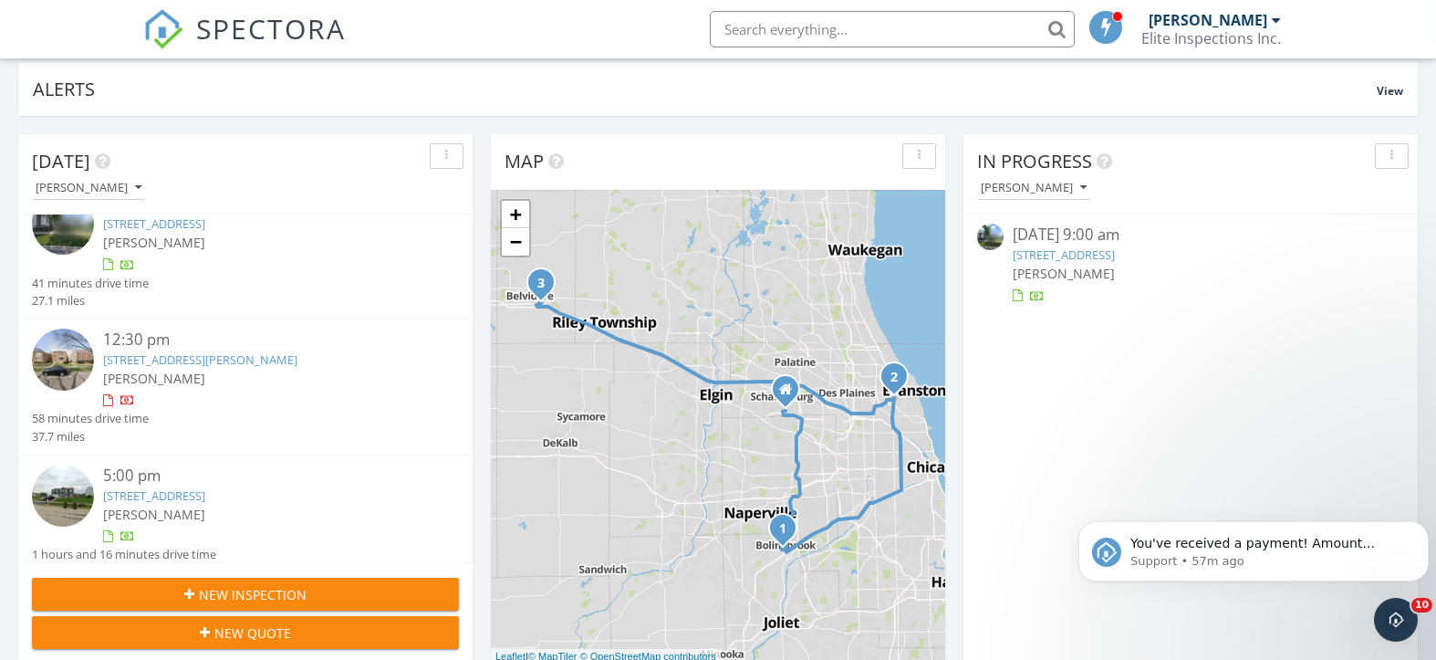
scroll to position [58, 0]
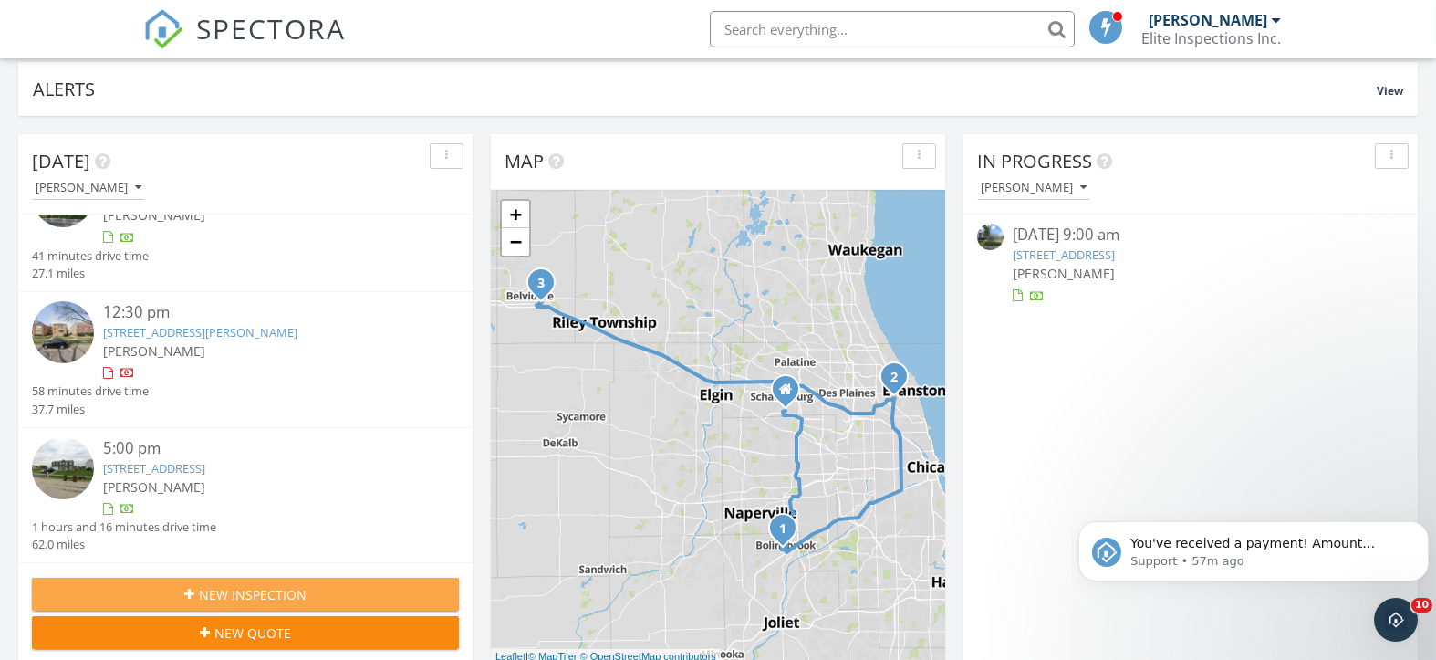
click at [261, 590] on span "New Inspection" at bounding box center [253, 594] width 108 height 19
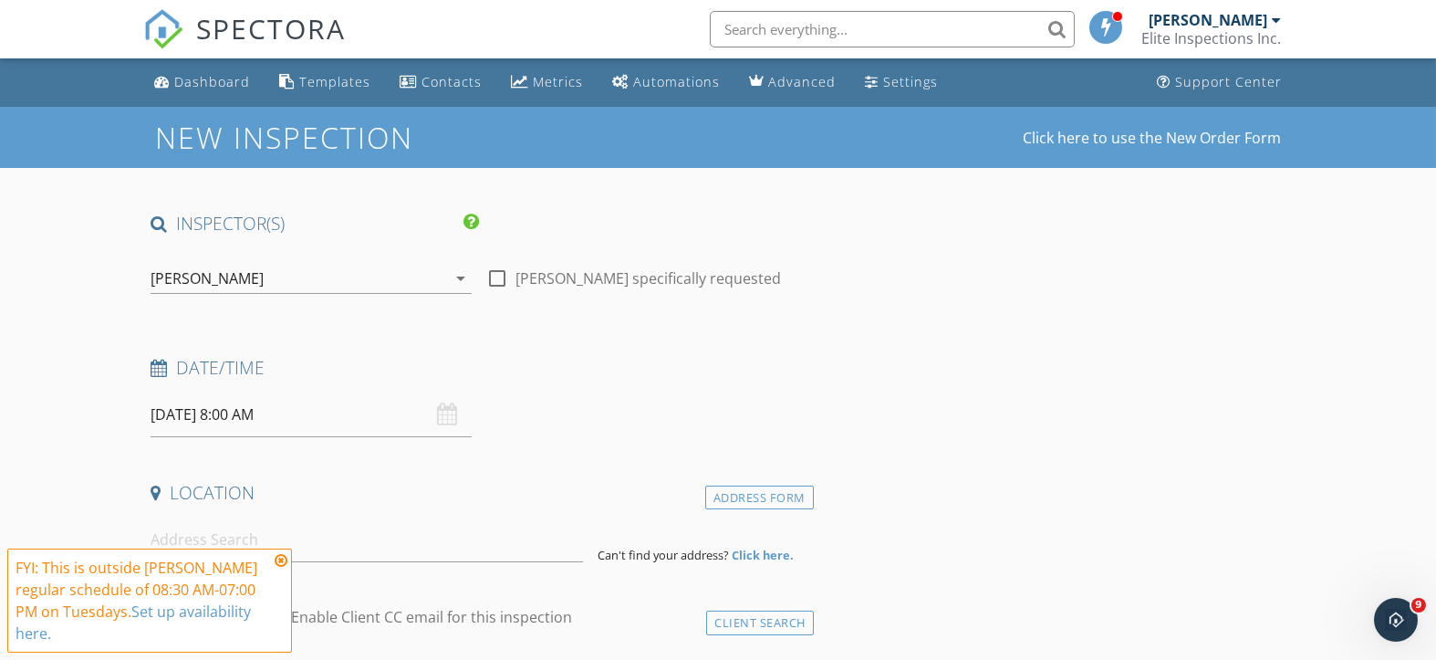
click at [362, 415] on input "[DATE] 8:00 AM" at bounding box center [311, 414] width 320 height 45
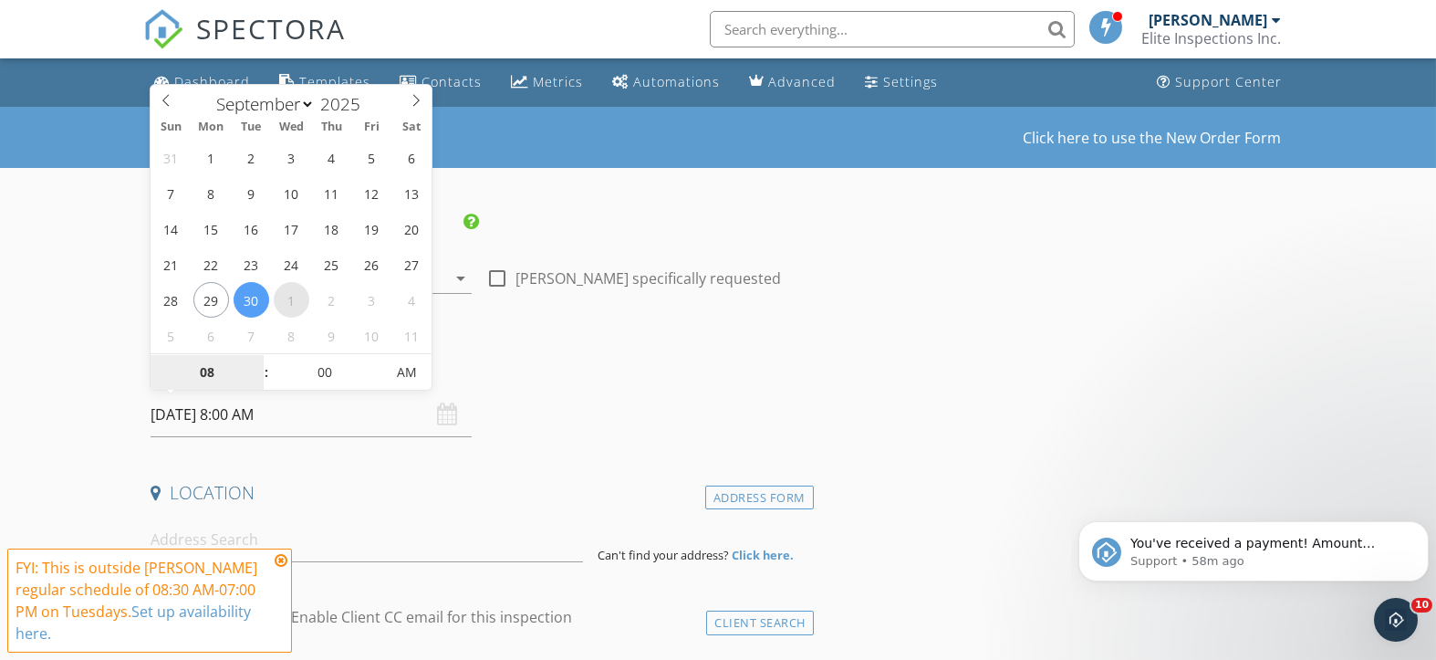
select select "9"
type input "[DATE] 8:00 AM"
click at [1421, 521] on icon "Dismiss notification" at bounding box center [1423, 525] width 10 height 10
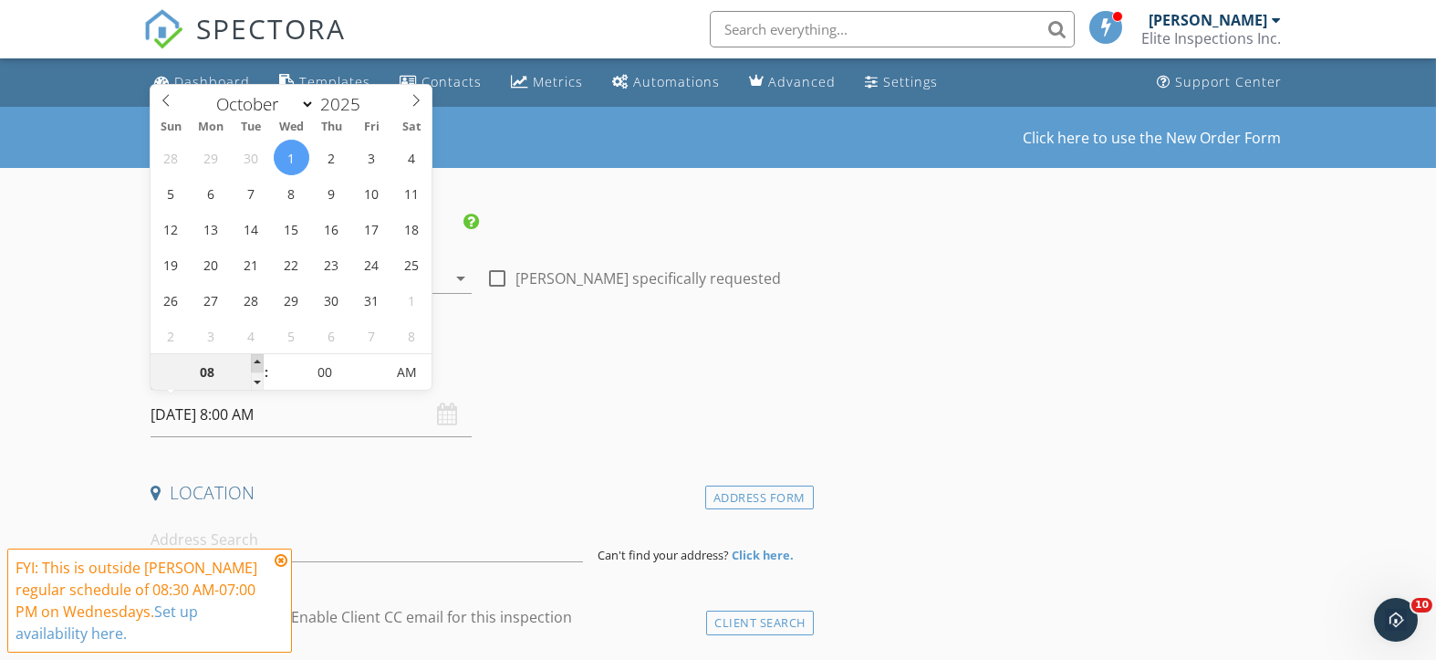
type input "09"
type input "[DATE] 9:00 AM"
click at [256, 360] on span at bounding box center [257, 363] width 13 height 18
type input "10"
type input "[DATE] 10:00 AM"
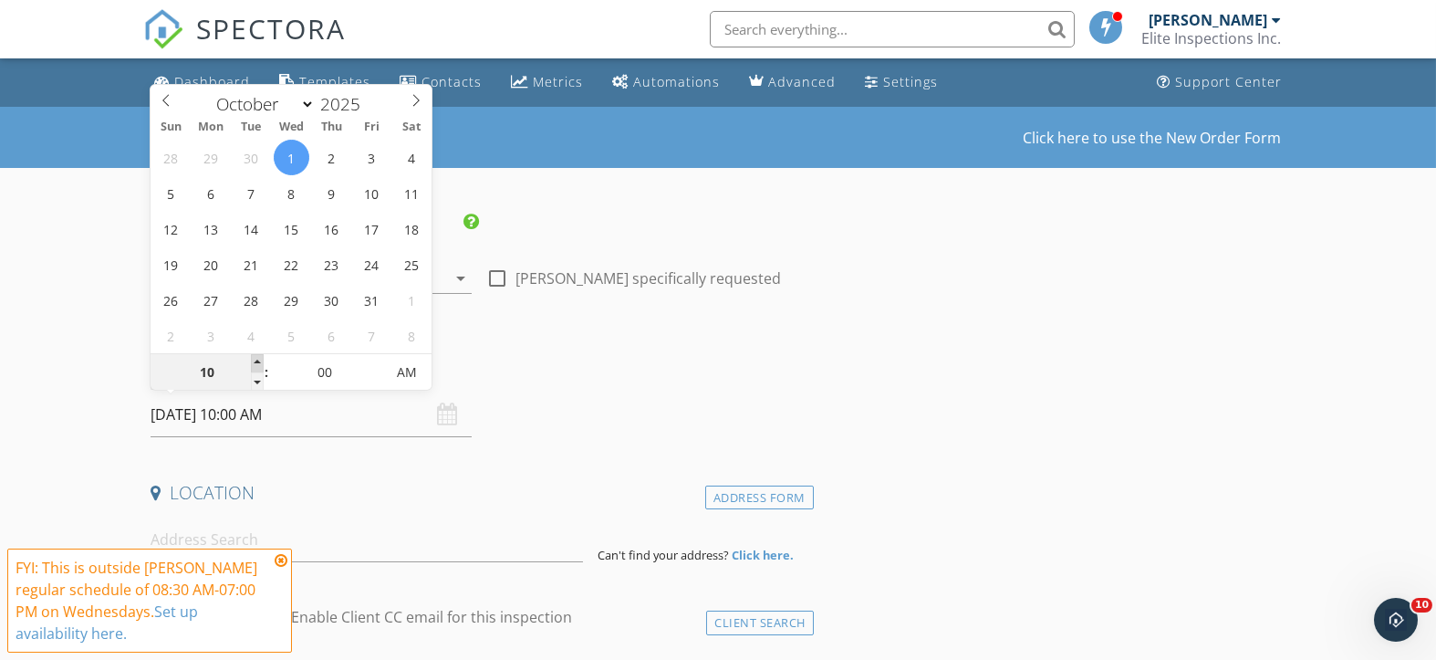
click at [256, 360] on span at bounding box center [257, 363] width 13 height 18
type input "11"
type input "[DATE] 11:00 AM"
click at [256, 360] on span at bounding box center [257, 363] width 13 height 18
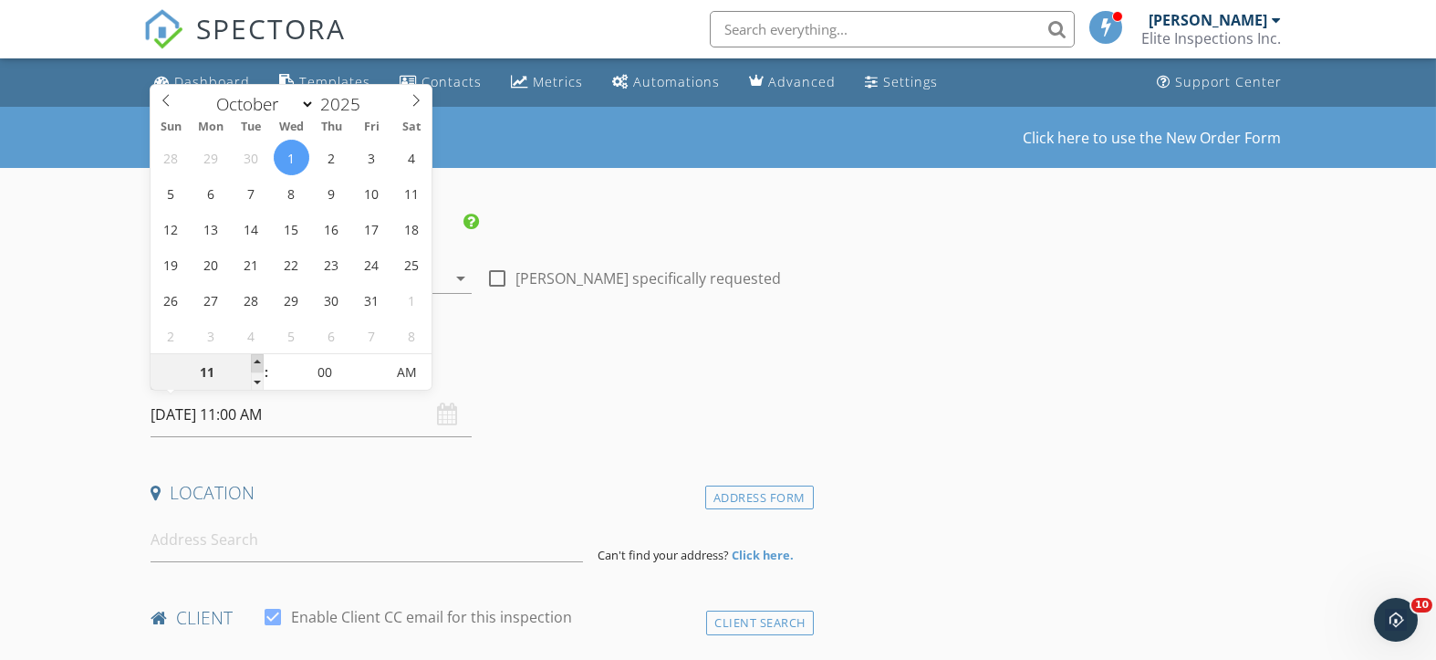
type input "12"
type input "[DATE] 12:00 PM"
click at [256, 360] on span at bounding box center [257, 363] width 13 height 18
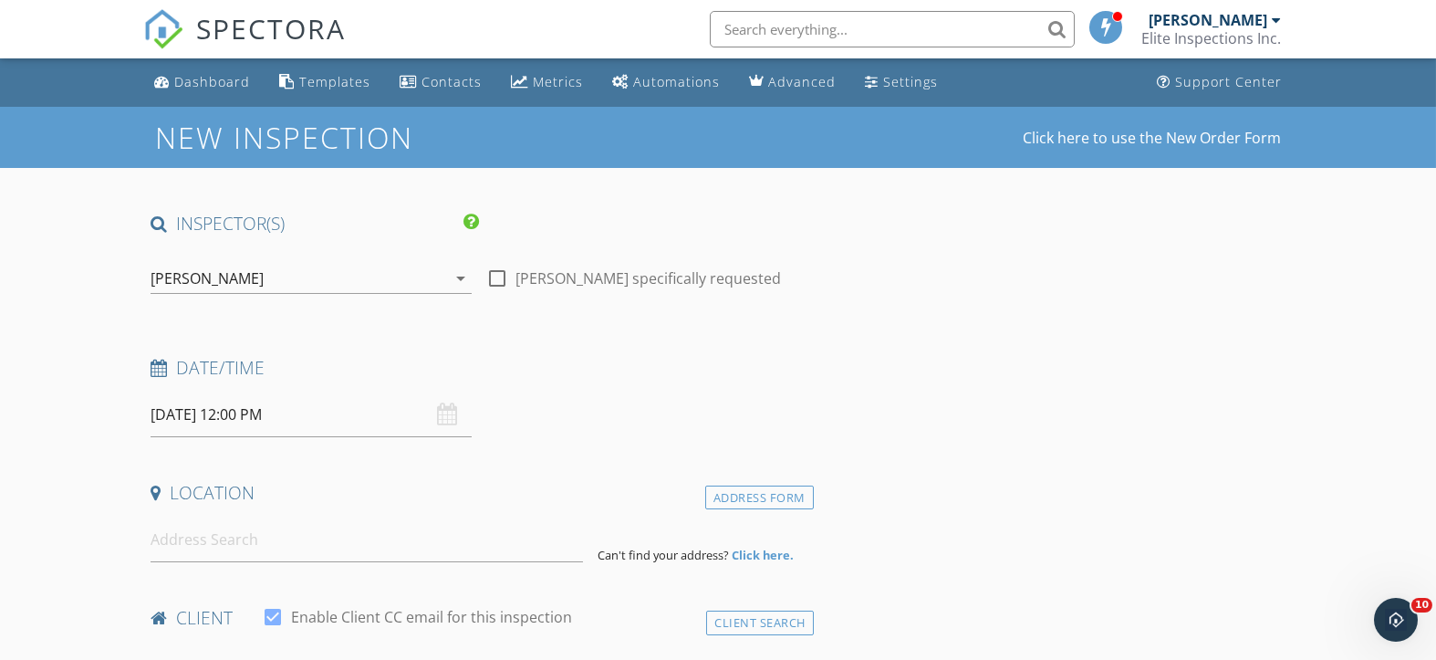
click at [664, 366] on h4 "Date/Time" at bounding box center [479, 368] width 656 height 24
click at [224, 538] on input at bounding box center [367, 539] width 433 height 45
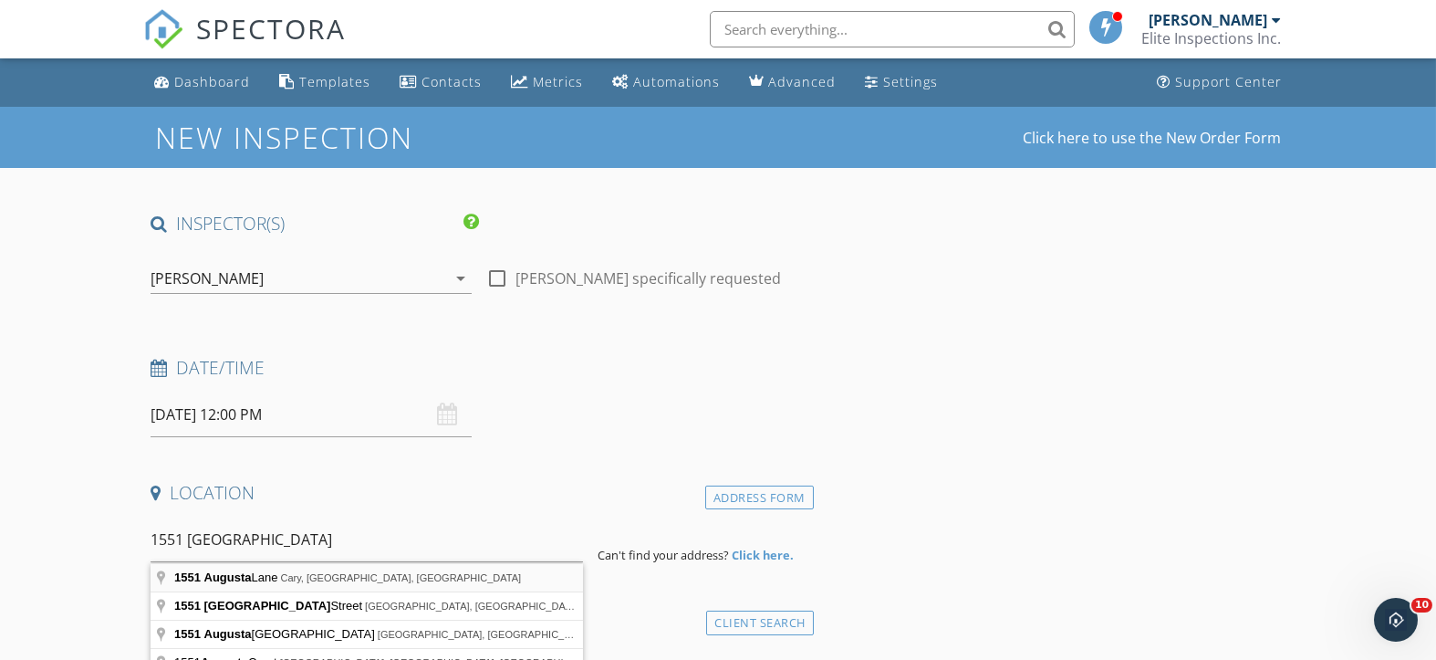
type input "[GEOGRAPHIC_DATA][PERSON_NAME], [GEOGRAPHIC_DATA], [GEOGRAPHIC_DATA], [GEOGRAPH…"
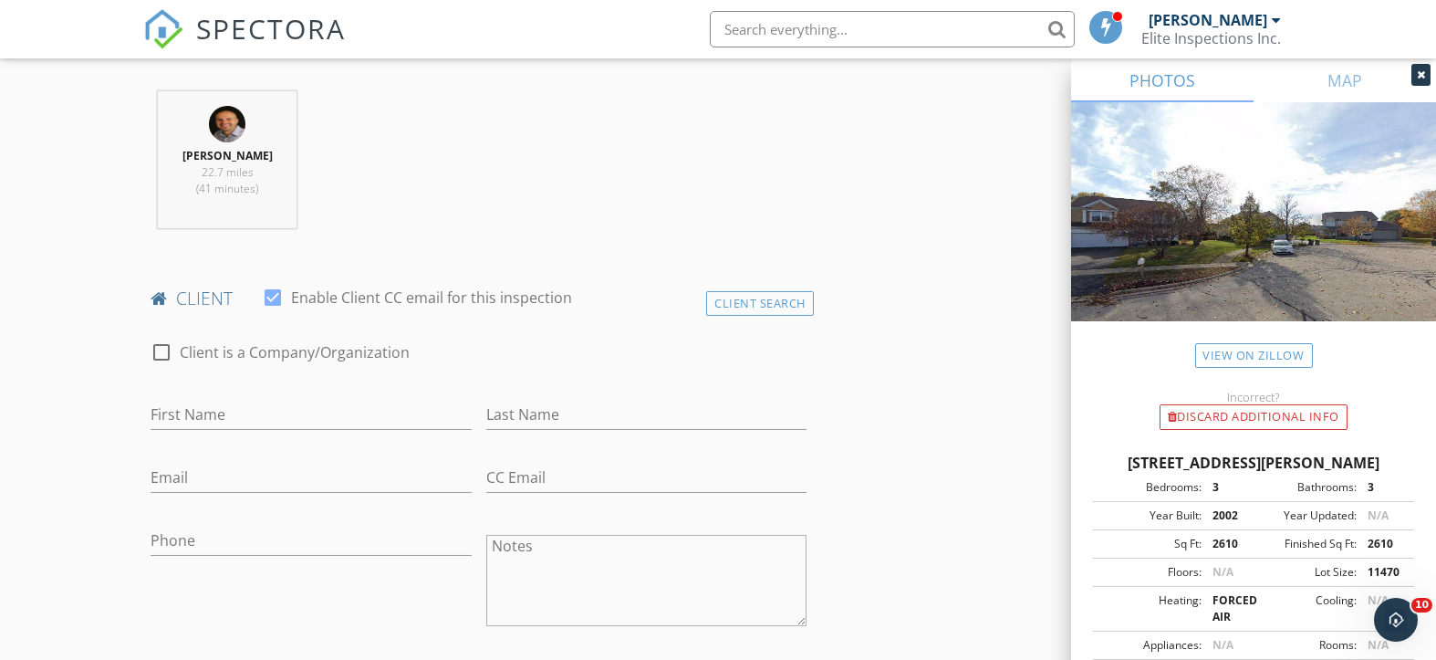
scroll to position [729, 0]
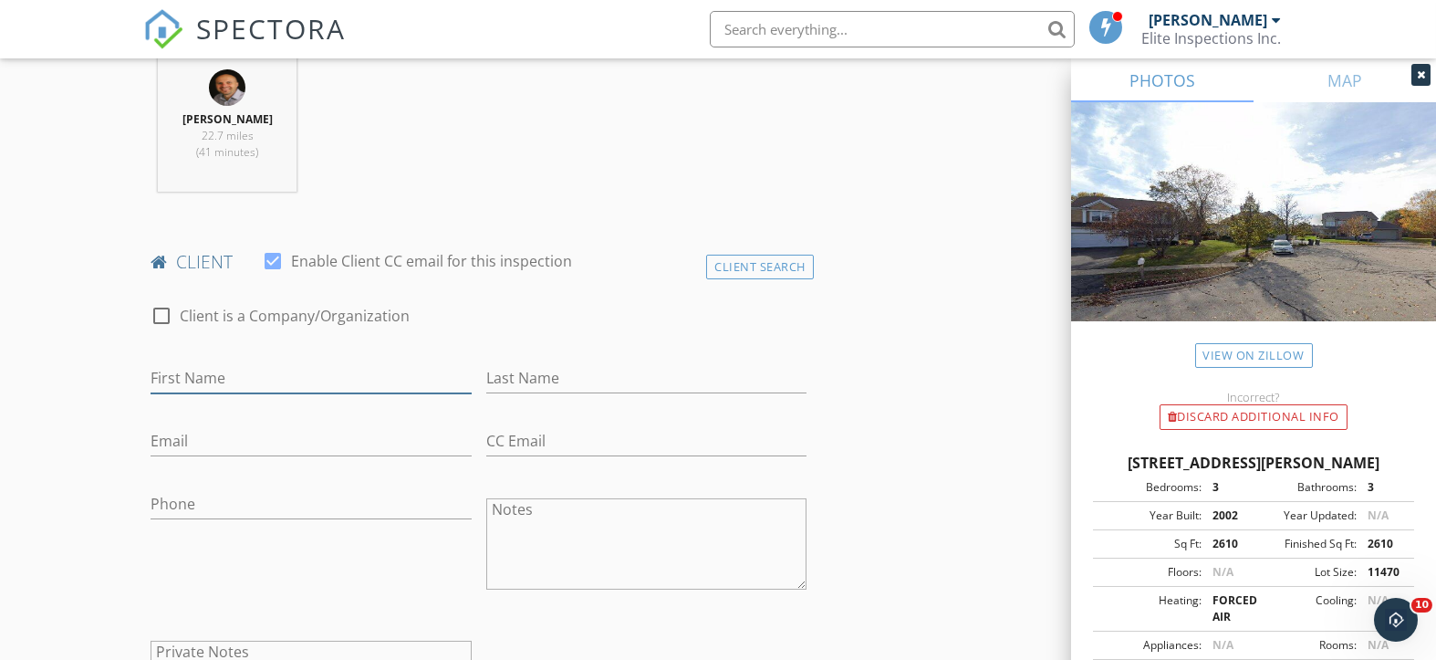
click at [215, 377] on input "First Name" at bounding box center [311, 378] width 320 height 30
type input "[PERSON_NAME]"
click at [505, 383] on input "Last Name" at bounding box center [646, 378] width 320 height 30
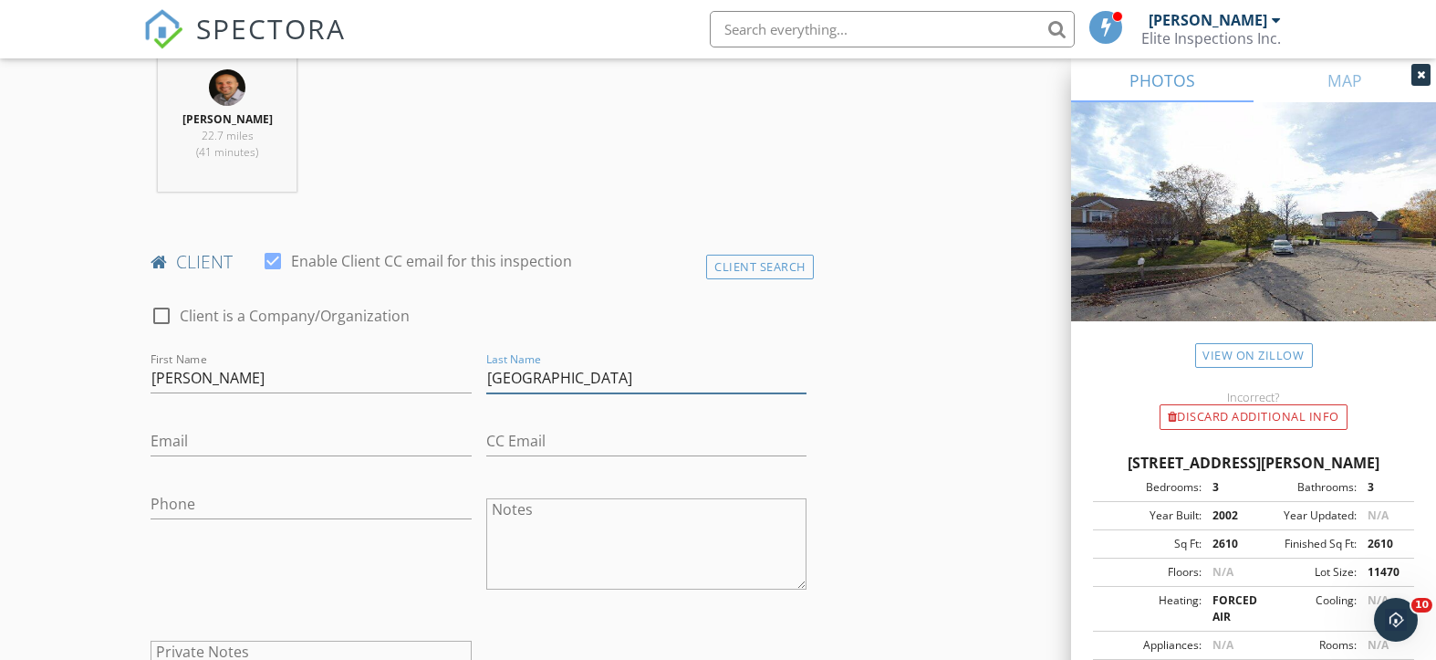
type input "[GEOGRAPHIC_DATA]"
click at [193, 446] on input "Email" at bounding box center [311, 441] width 320 height 30
type input "[EMAIL_ADDRESS][DOMAIN_NAME]"
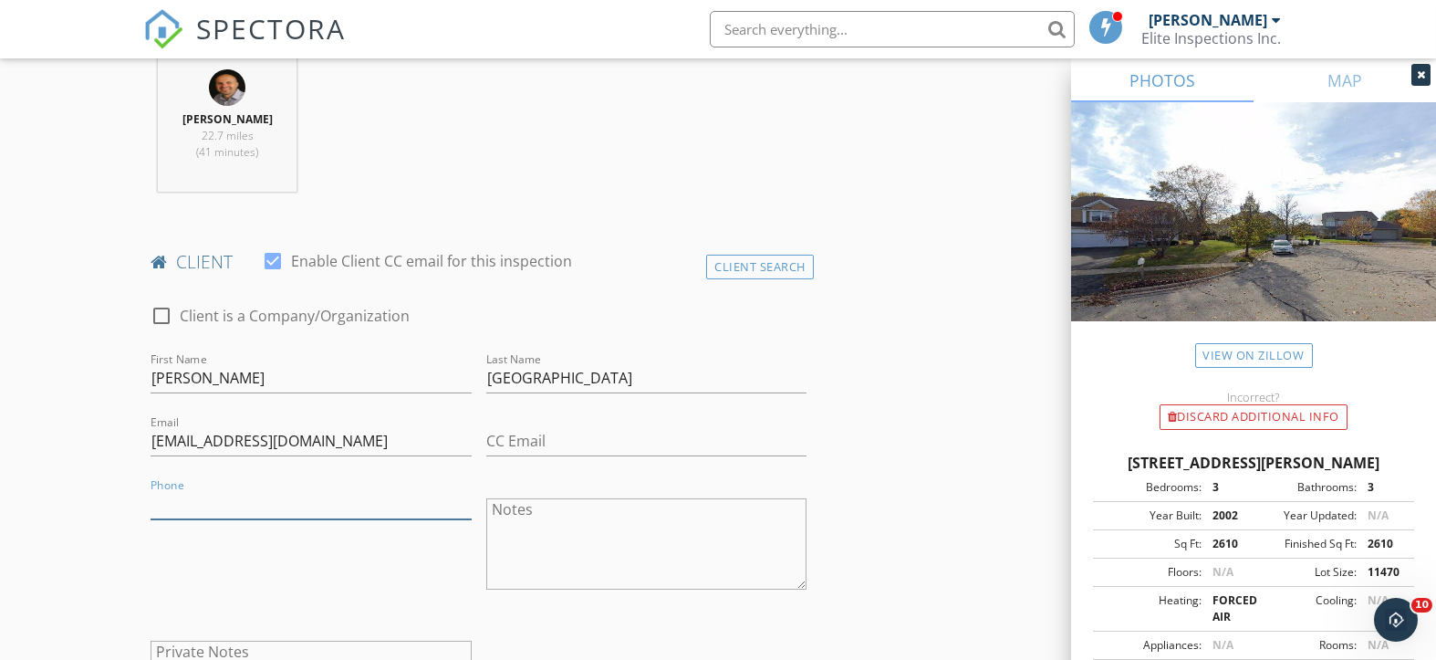
click at [190, 502] on input "Phone" at bounding box center [311, 504] width 320 height 30
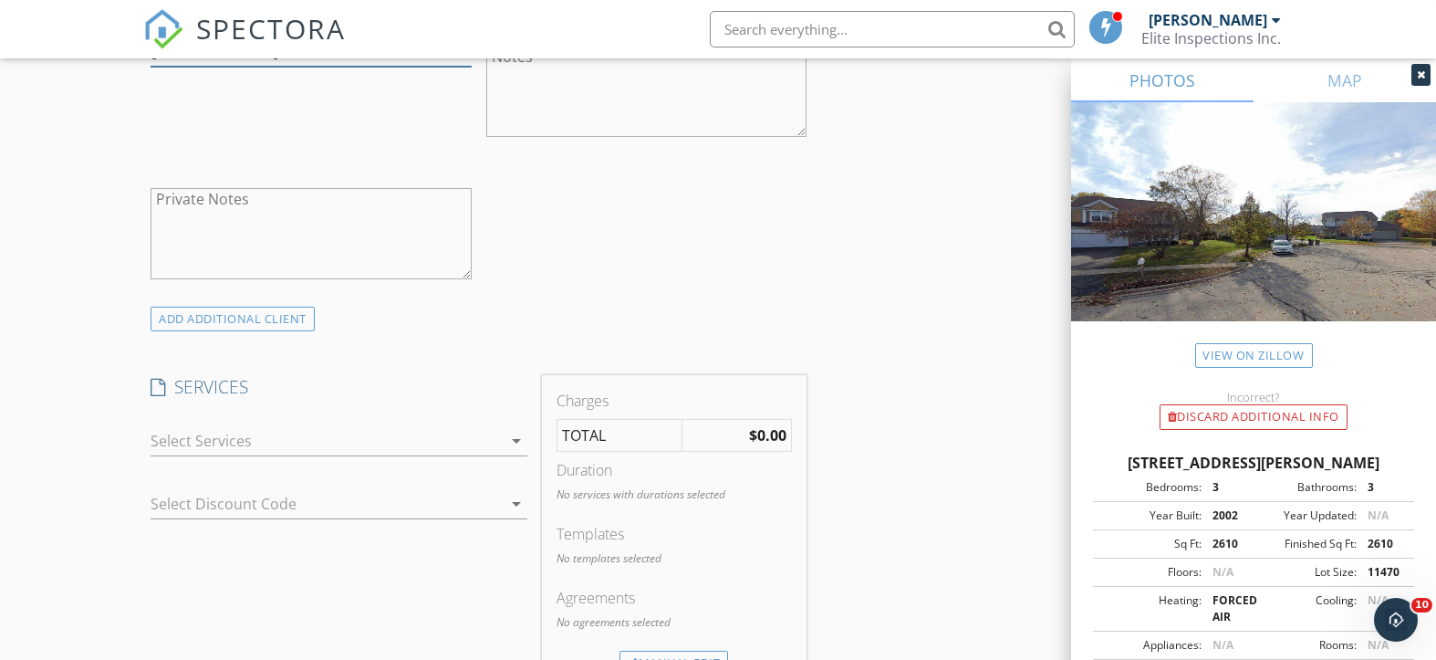
scroll to position [1216, 0]
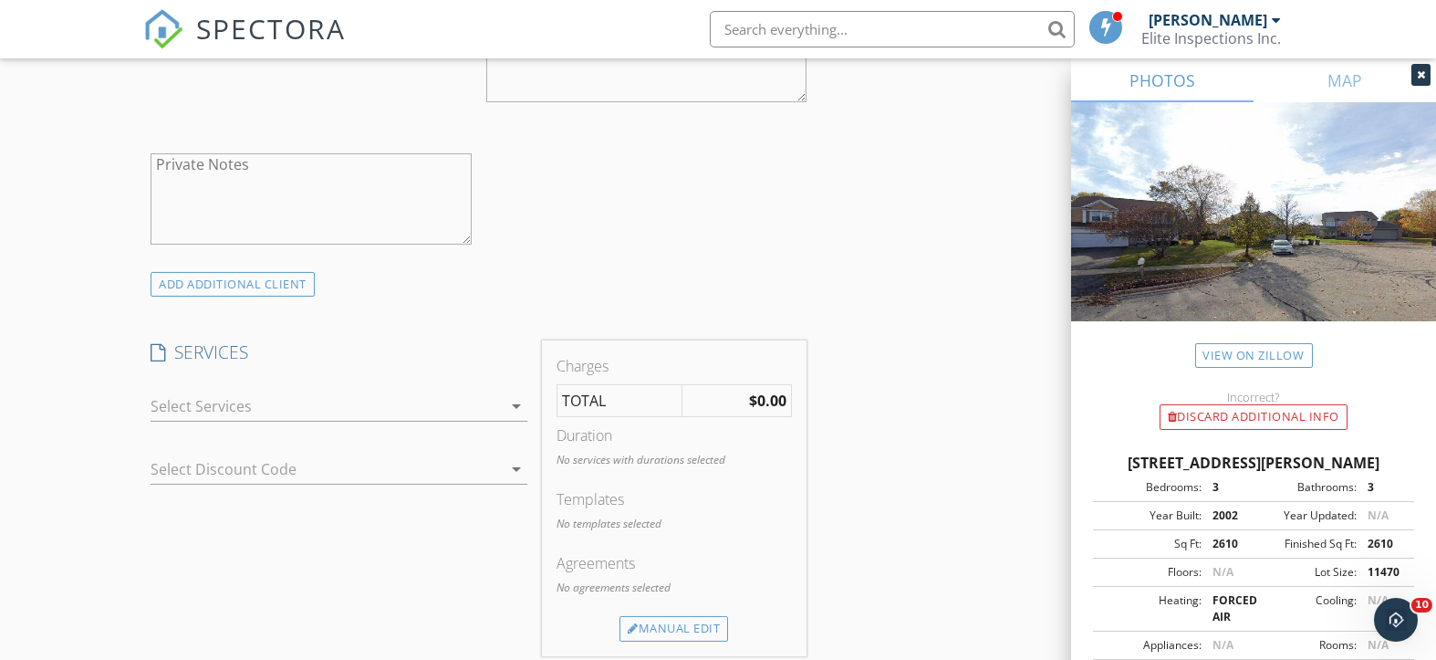
type input "[PHONE_NUMBER]"
click at [513, 402] on icon "arrow_drop_down" at bounding box center [517, 406] width 22 height 22
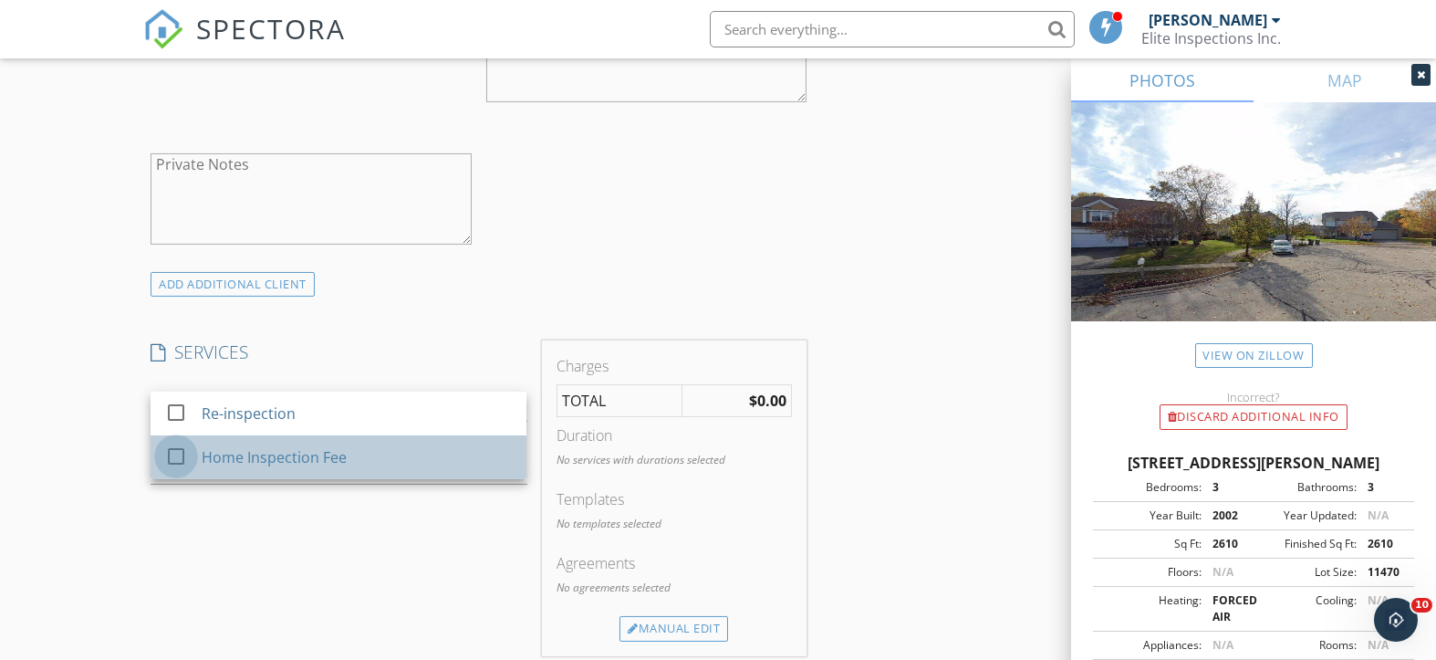
click at [172, 454] on div at bounding box center [176, 456] width 31 height 31
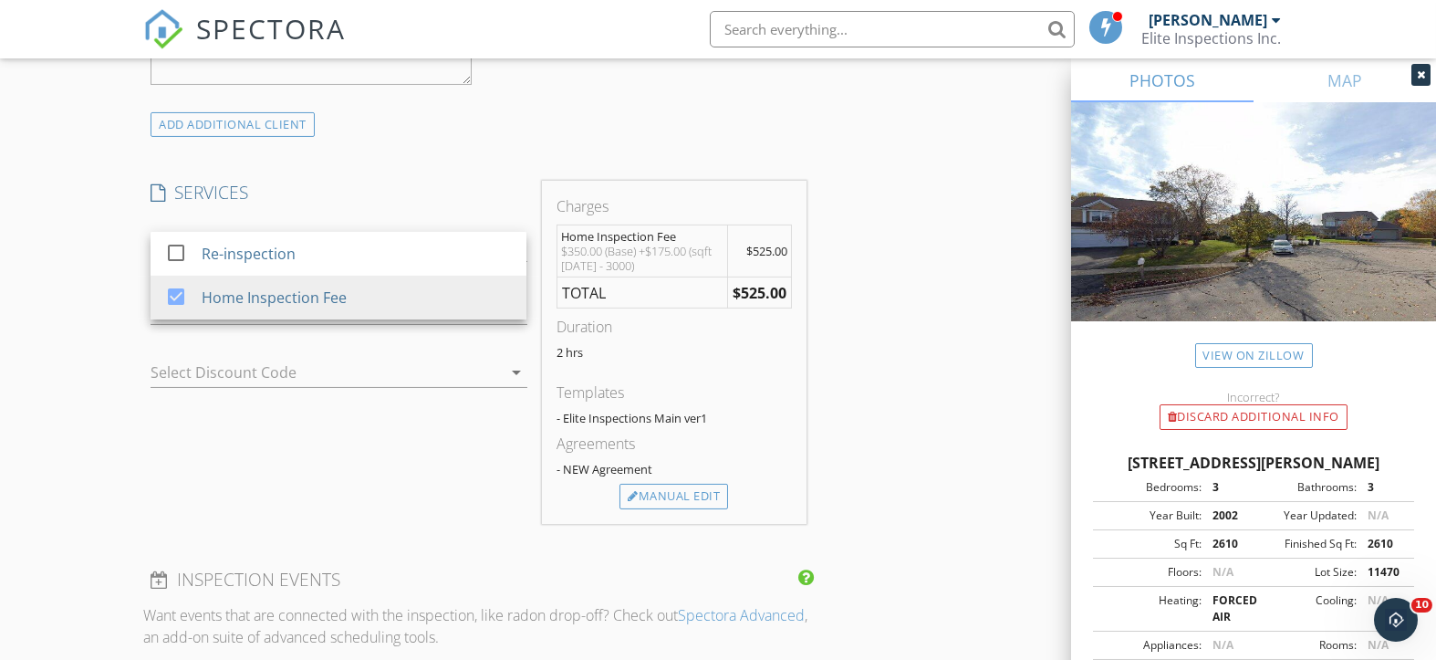
scroll to position [1338, 0]
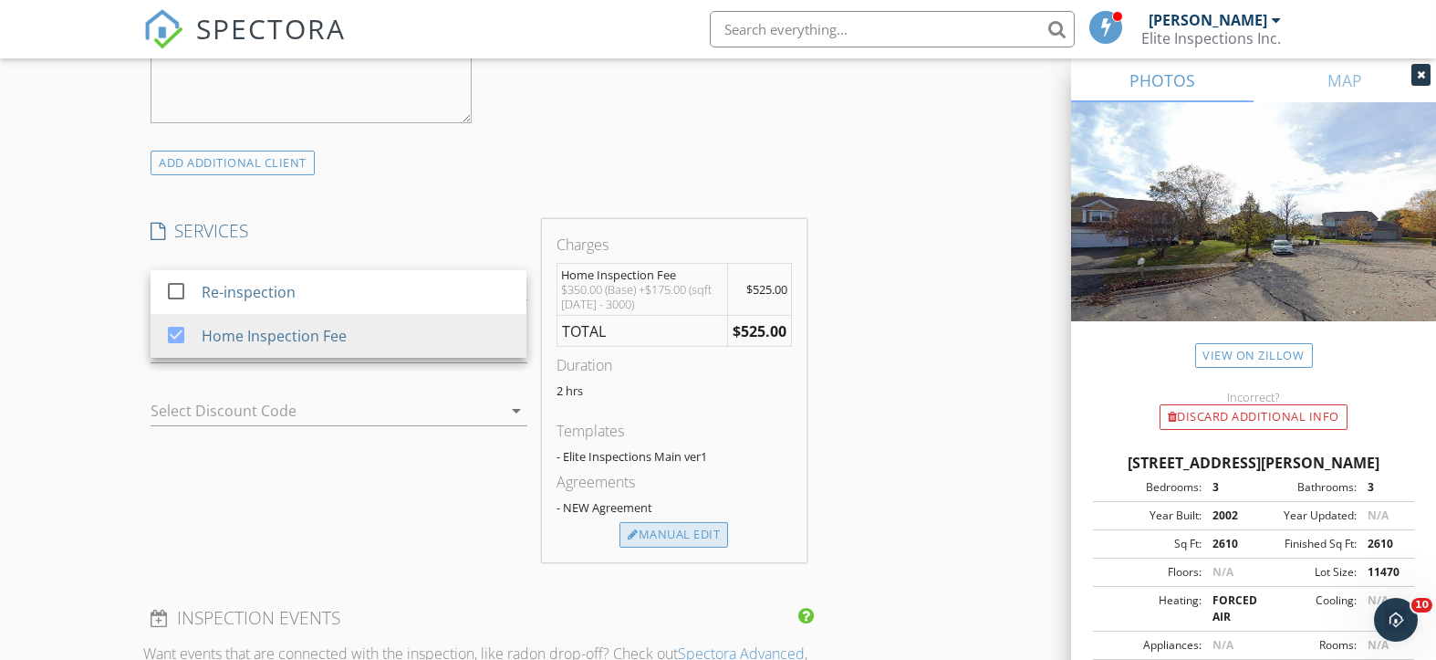
click at [657, 528] on div "Manual Edit" at bounding box center [674, 535] width 109 height 26
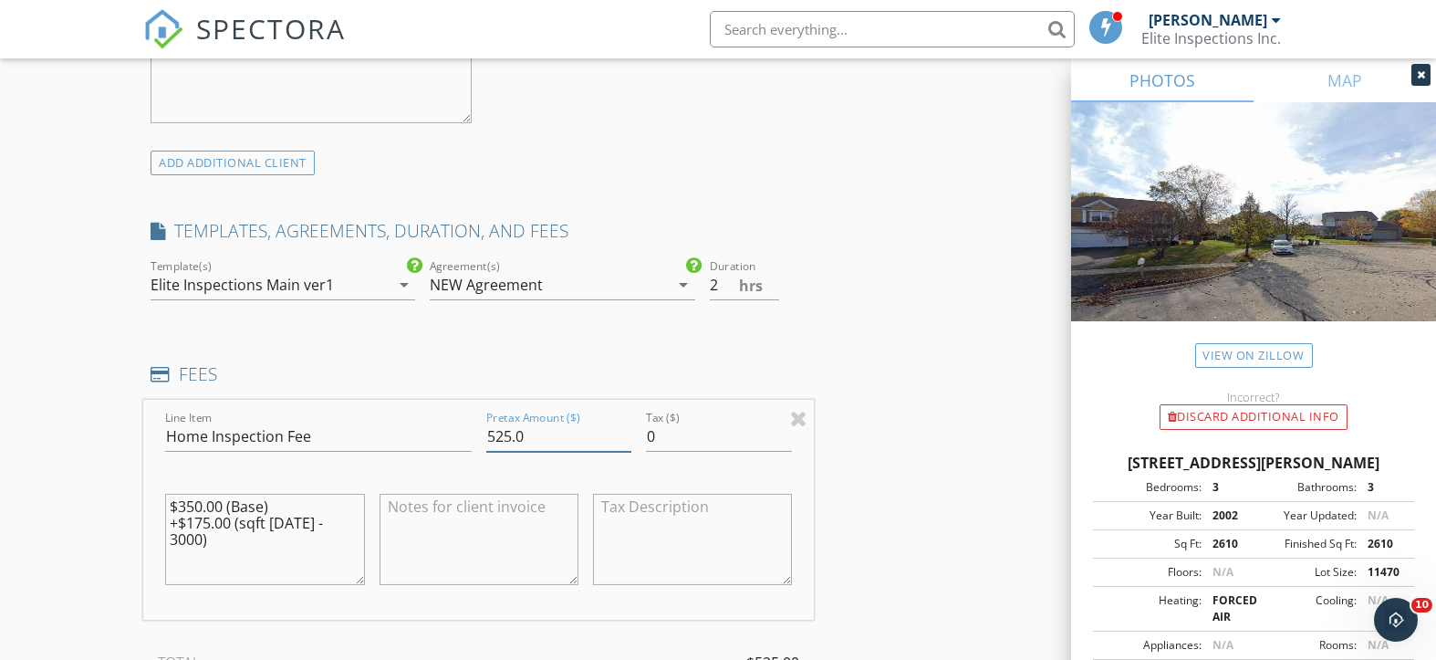
drag, startPoint x: 512, startPoint y: 432, endPoint x: 494, endPoint y: 432, distance: 18.3
click at [494, 432] on input "525.0" at bounding box center [559, 437] width 146 height 30
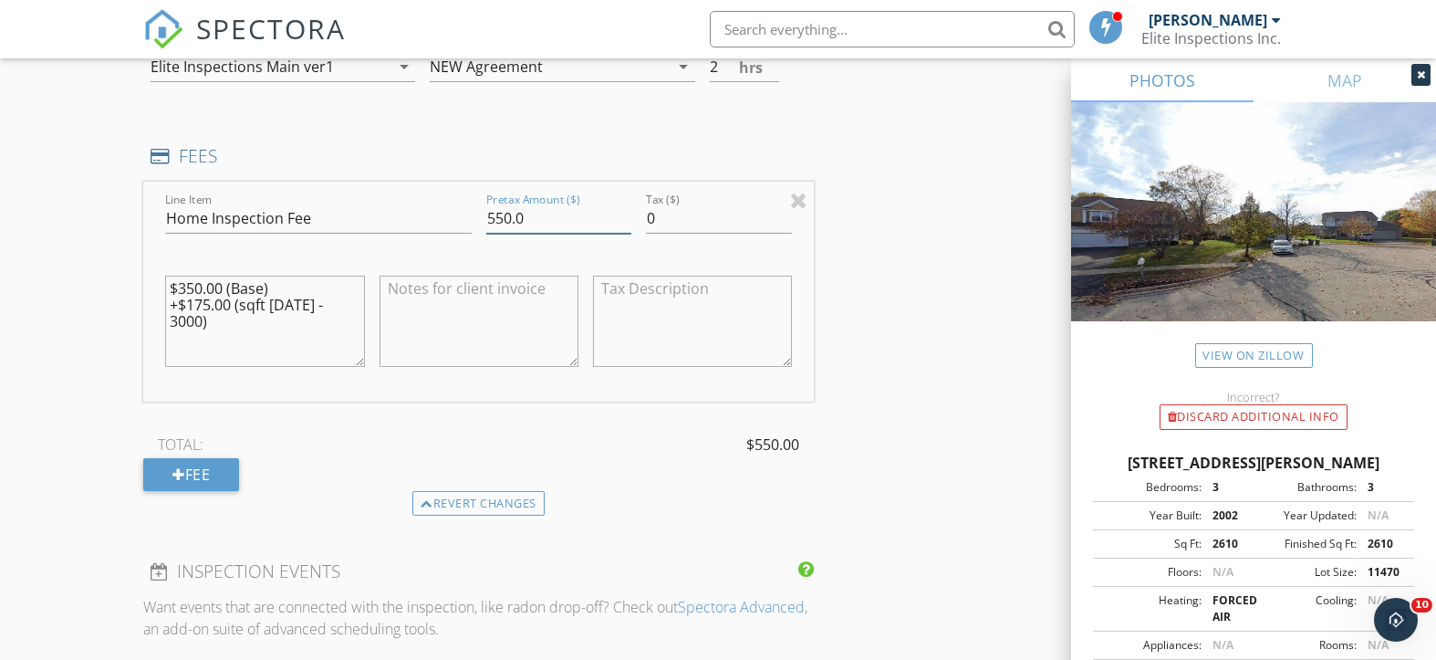
scroll to position [1582, 0]
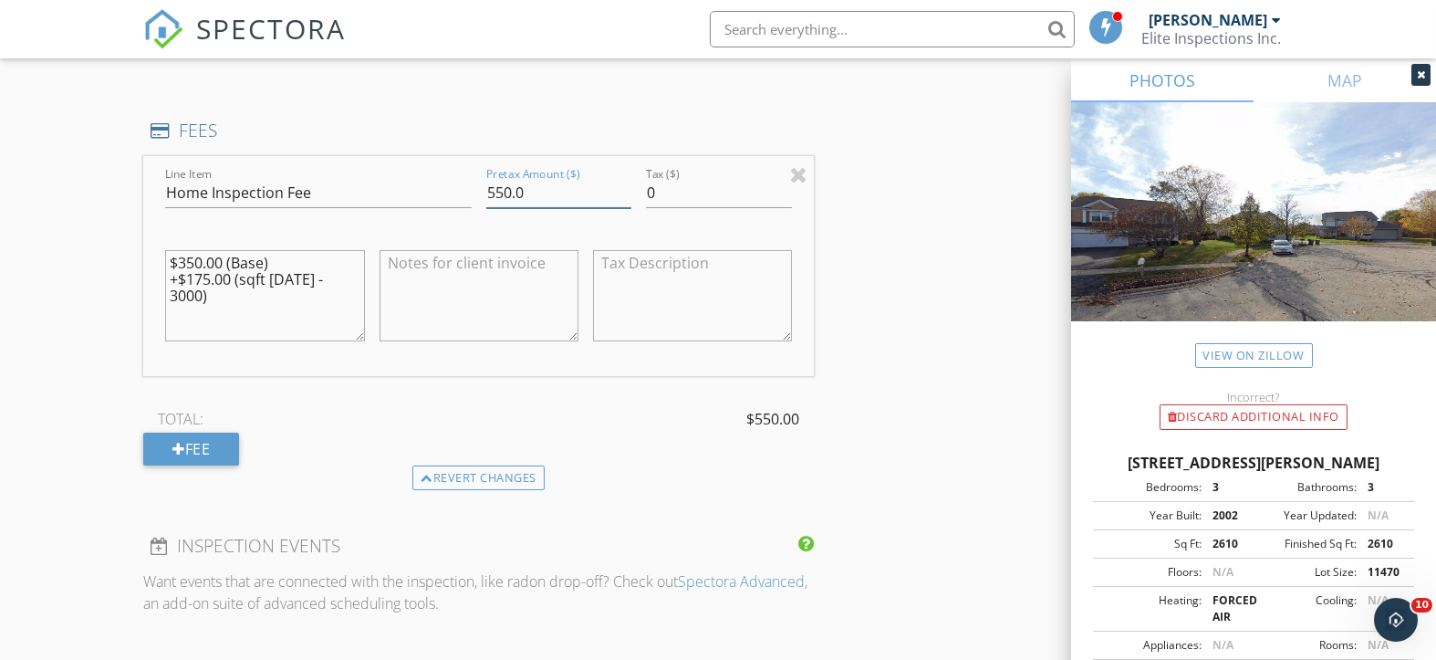
type input "550.0"
drag, startPoint x: 187, startPoint y: 277, endPoint x: 209, endPoint y: 278, distance: 21.9
click at [209, 278] on textarea "$350.00 (Base) +$175.00 (sqft [DATE] - 3000)" at bounding box center [264, 295] width 199 height 91
type textarea "$350.00 (Base) +$200.00 (sqft [DATE] - 3000)"
click at [547, 381] on div "Line Item Home Inspection Fee Pretax Amount ($) 550.0 Tax ($) 0 $350.00 (Base) …" at bounding box center [478, 310] width 671 height 309
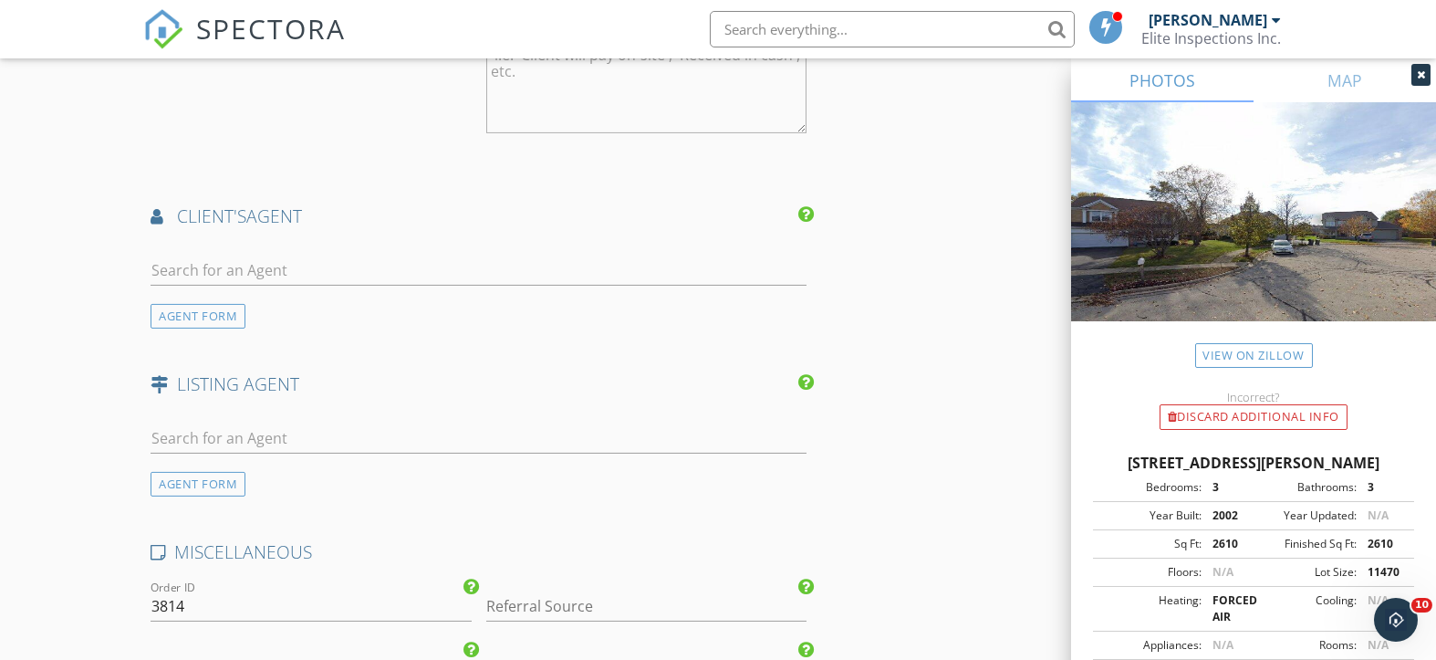
scroll to position [2312, 0]
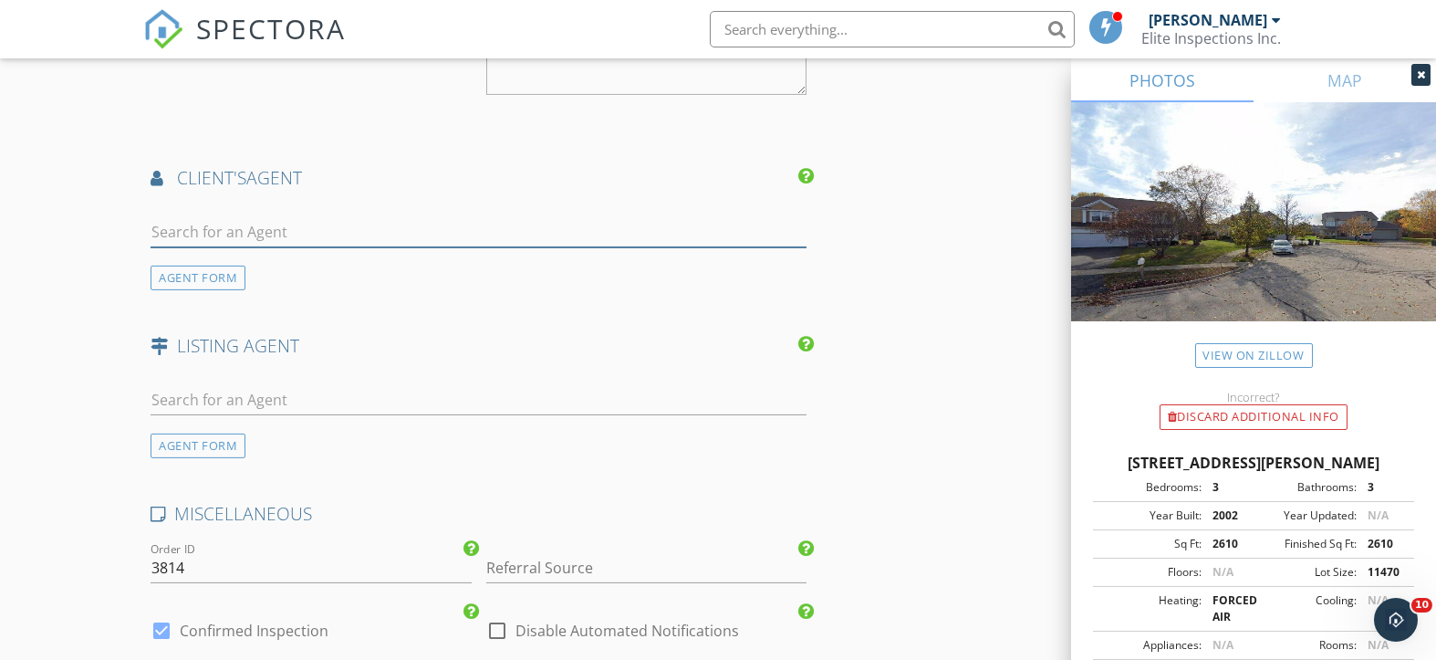
click at [261, 224] on input "text" at bounding box center [479, 232] width 656 height 30
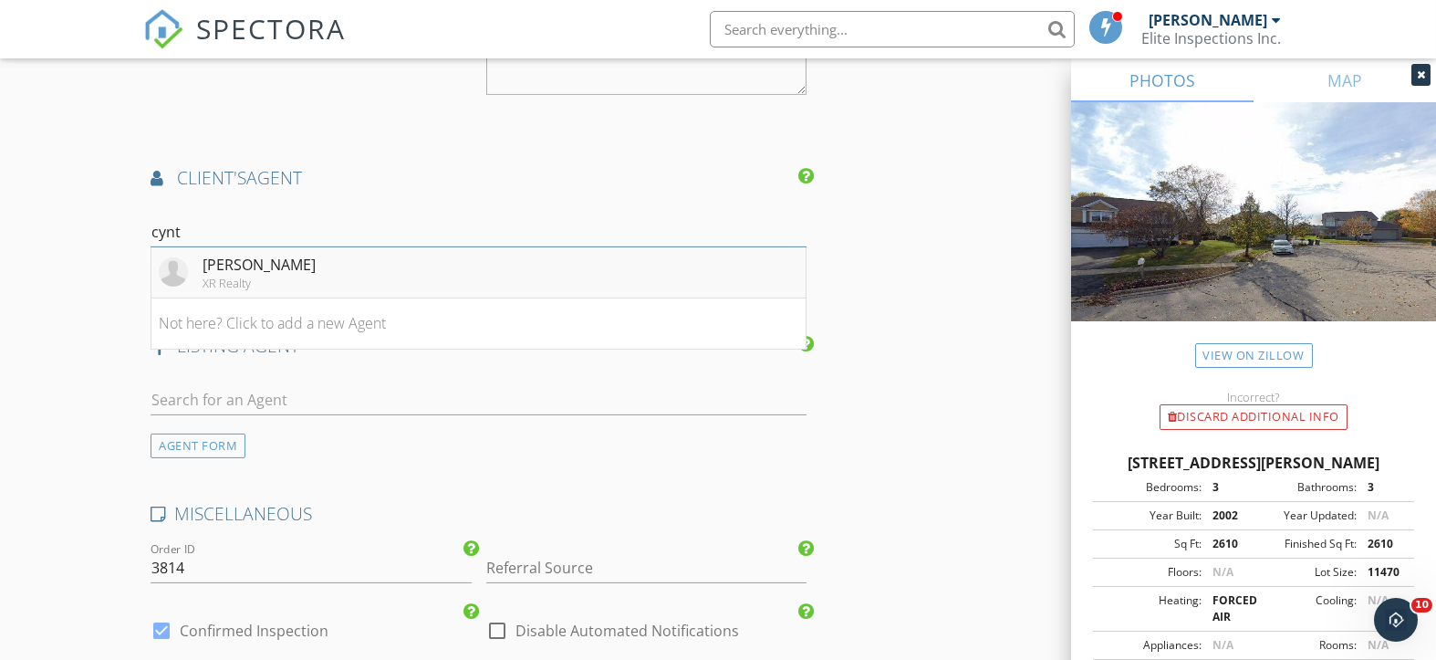
type input "cynt"
click at [217, 276] on div "XR Realty" at bounding box center [259, 283] width 113 height 15
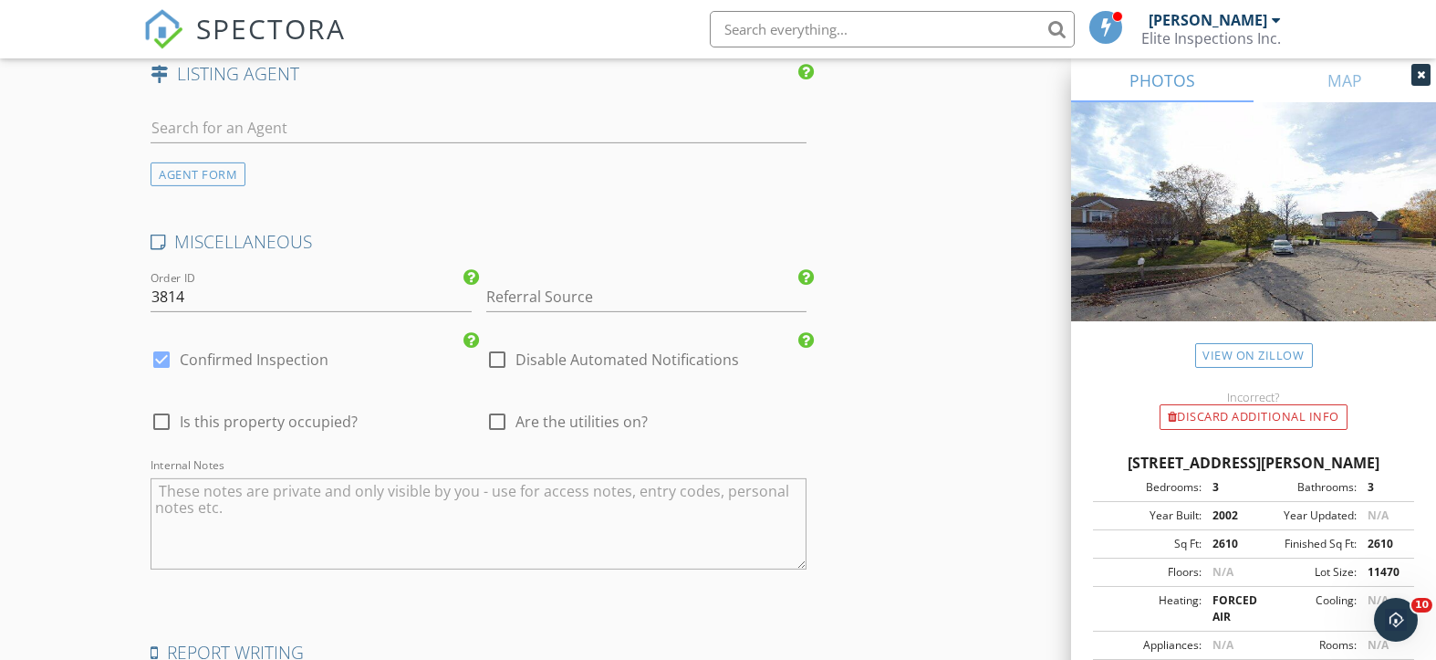
scroll to position [3042, 0]
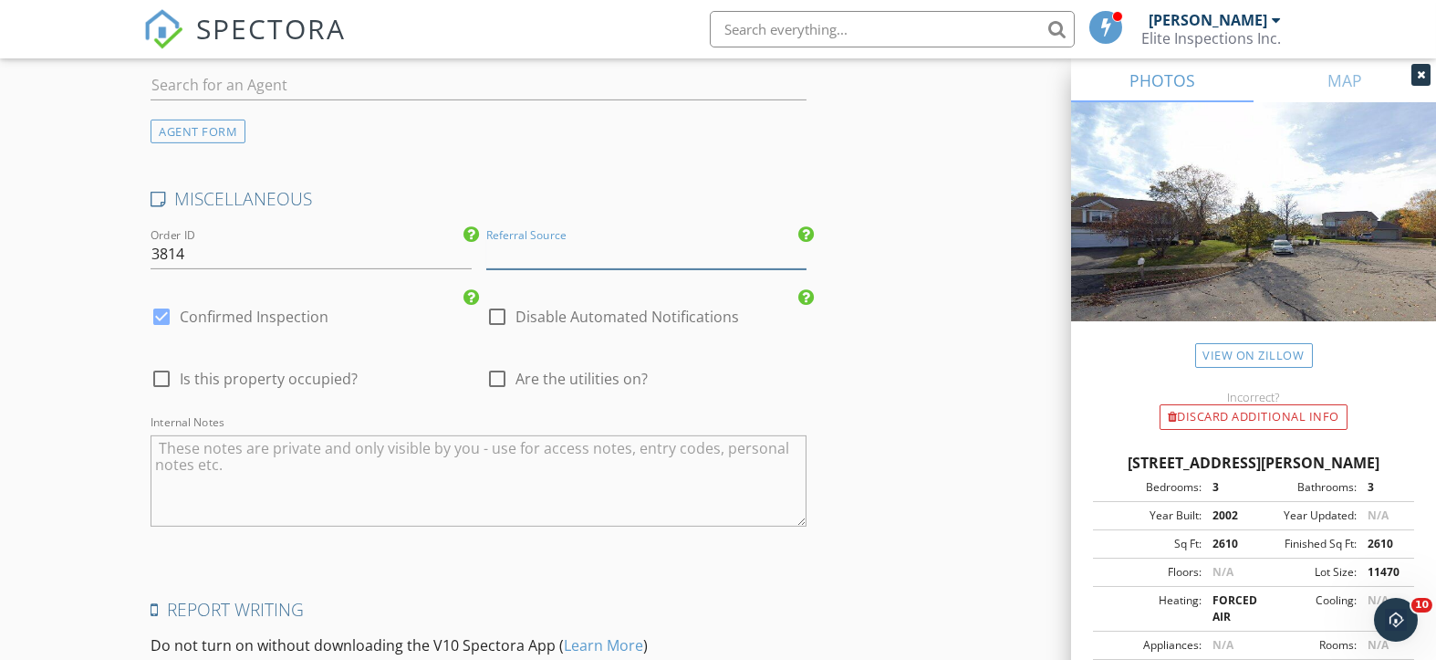
click at [575, 239] on input "Referral Source" at bounding box center [646, 254] width 320 height 30
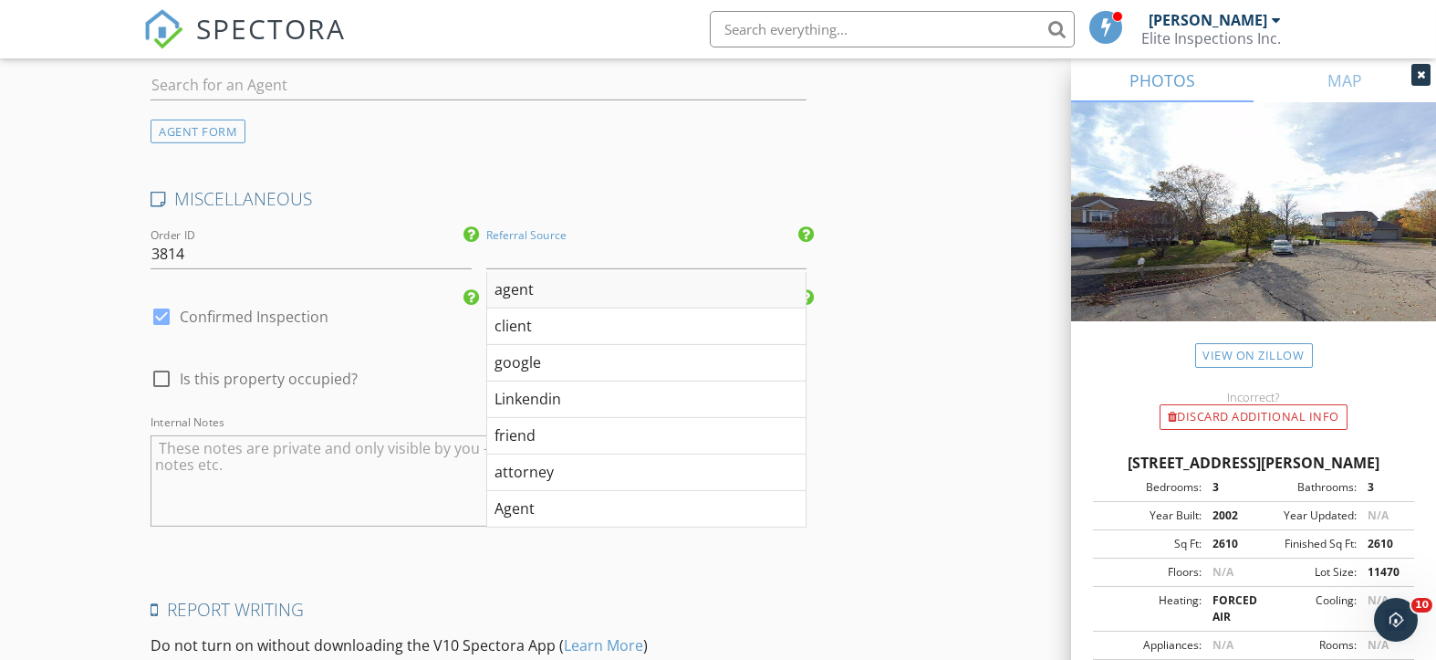
click at [568, 289] on div "agent" at bounding box center [646, 290] width 318 height 37
type input "agent"
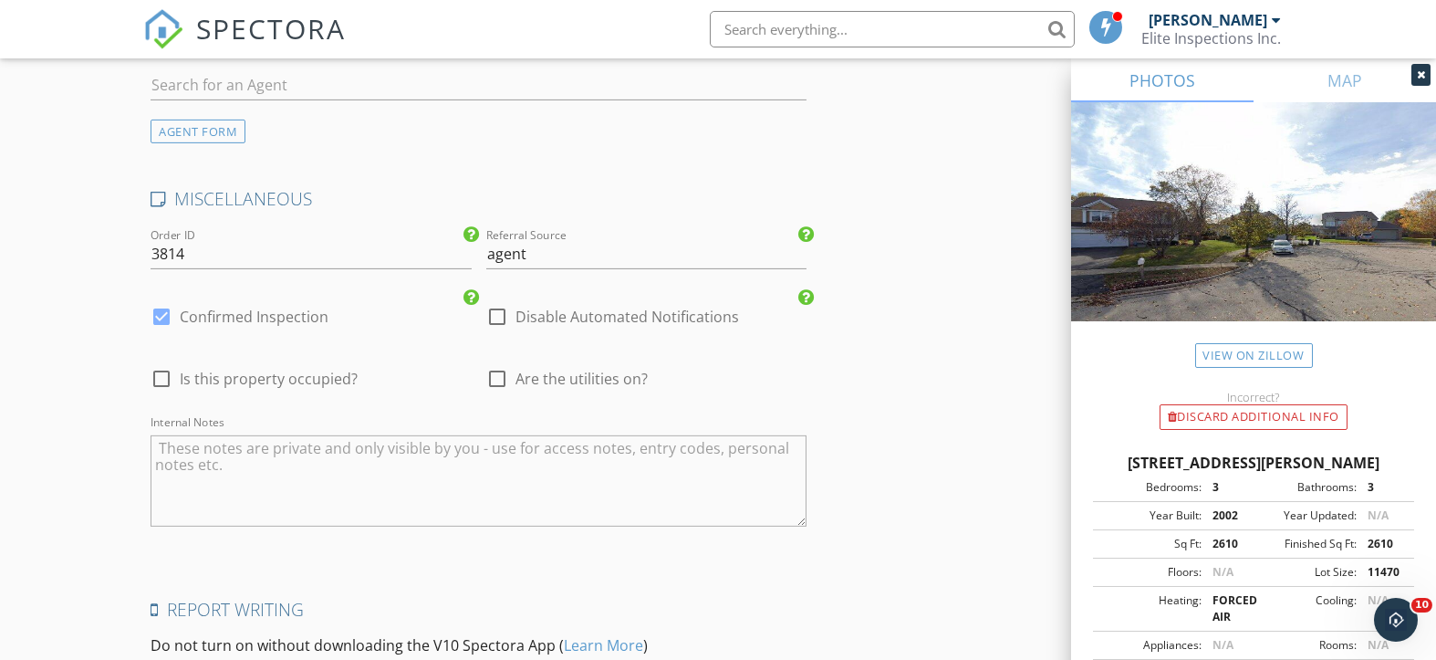
scroll to position [3261, 0]
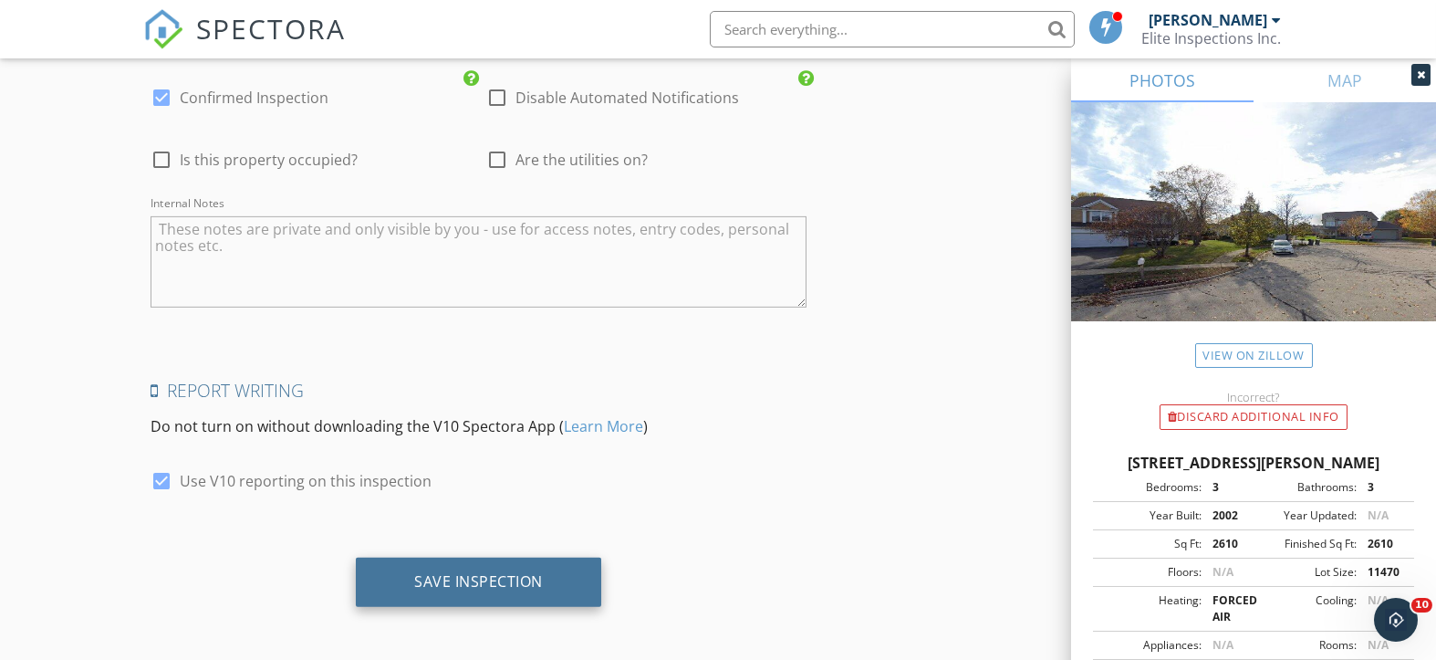
click at [490, 573] on div "Save Inspection" at bounding box center [478, 581] width 129 height 18
